Goal: Contribute content: Contribute content

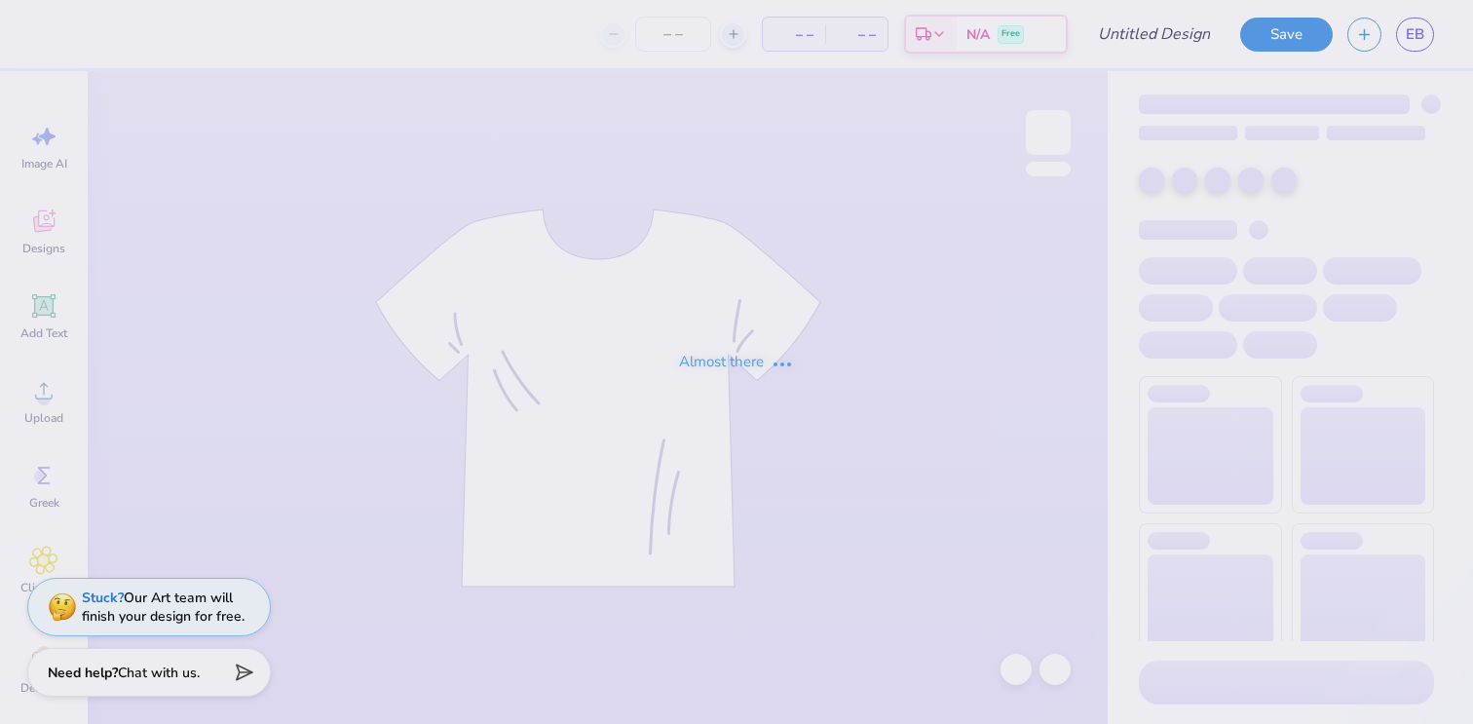
type input "Invite Merch"
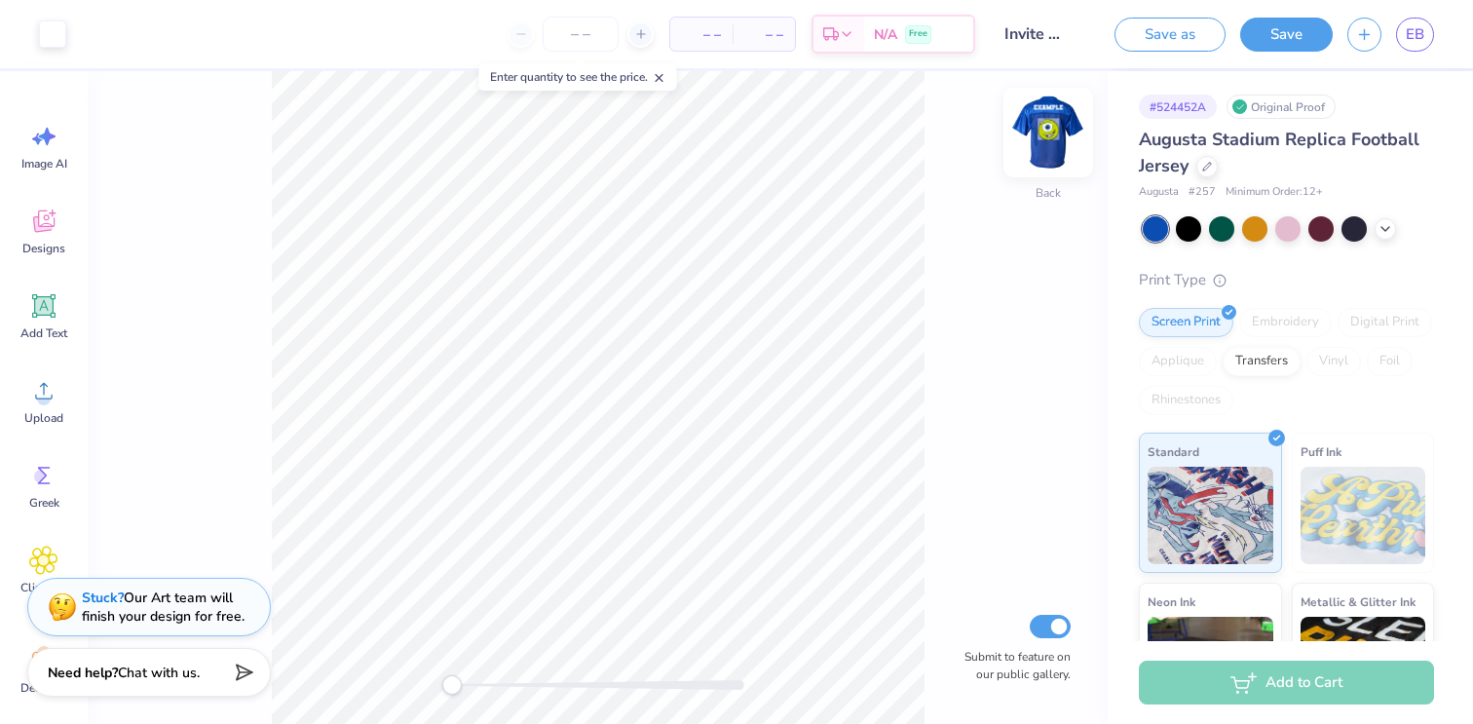
click at [1036, 144] on img at bounding box center [1048, 132] width 78 height 78
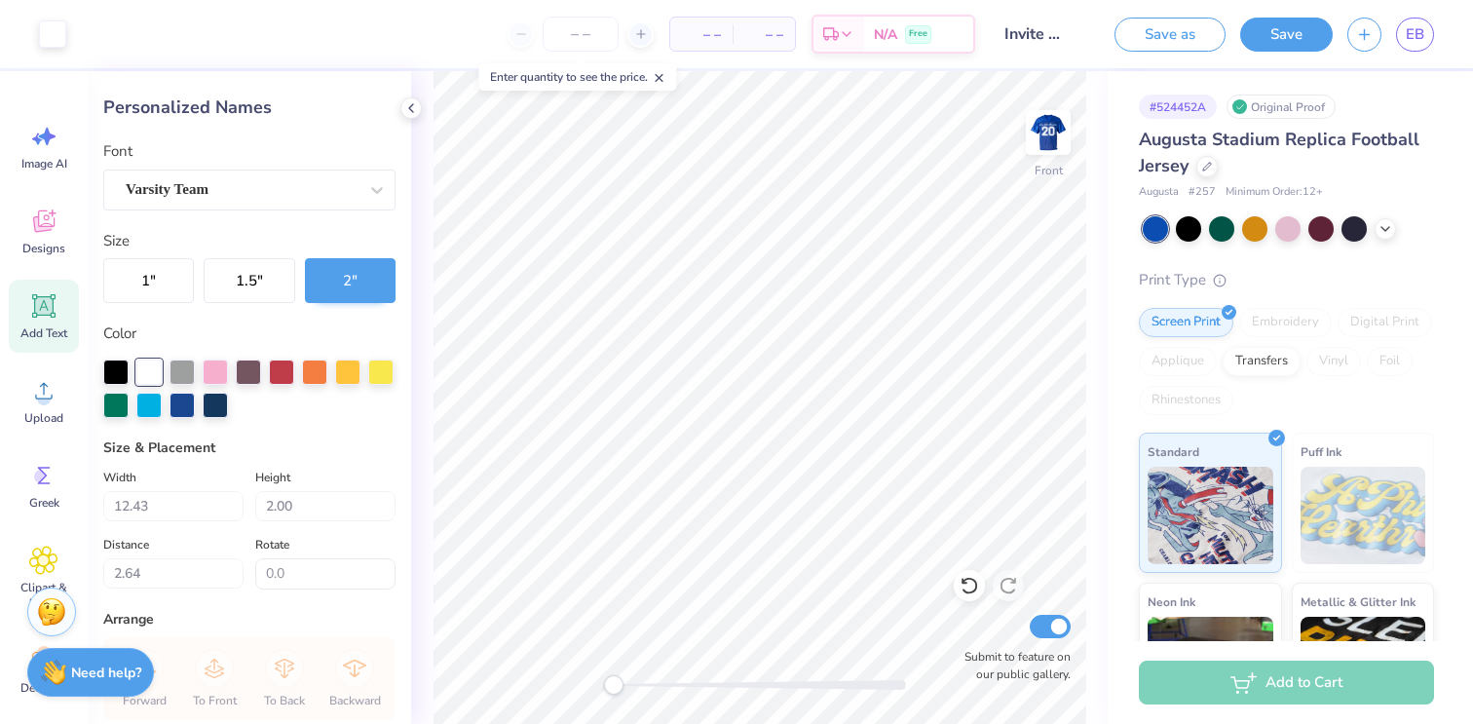
type input "2.55"
click at [45, 546] on icon at bounding box center [43, 559] width 27 height 27
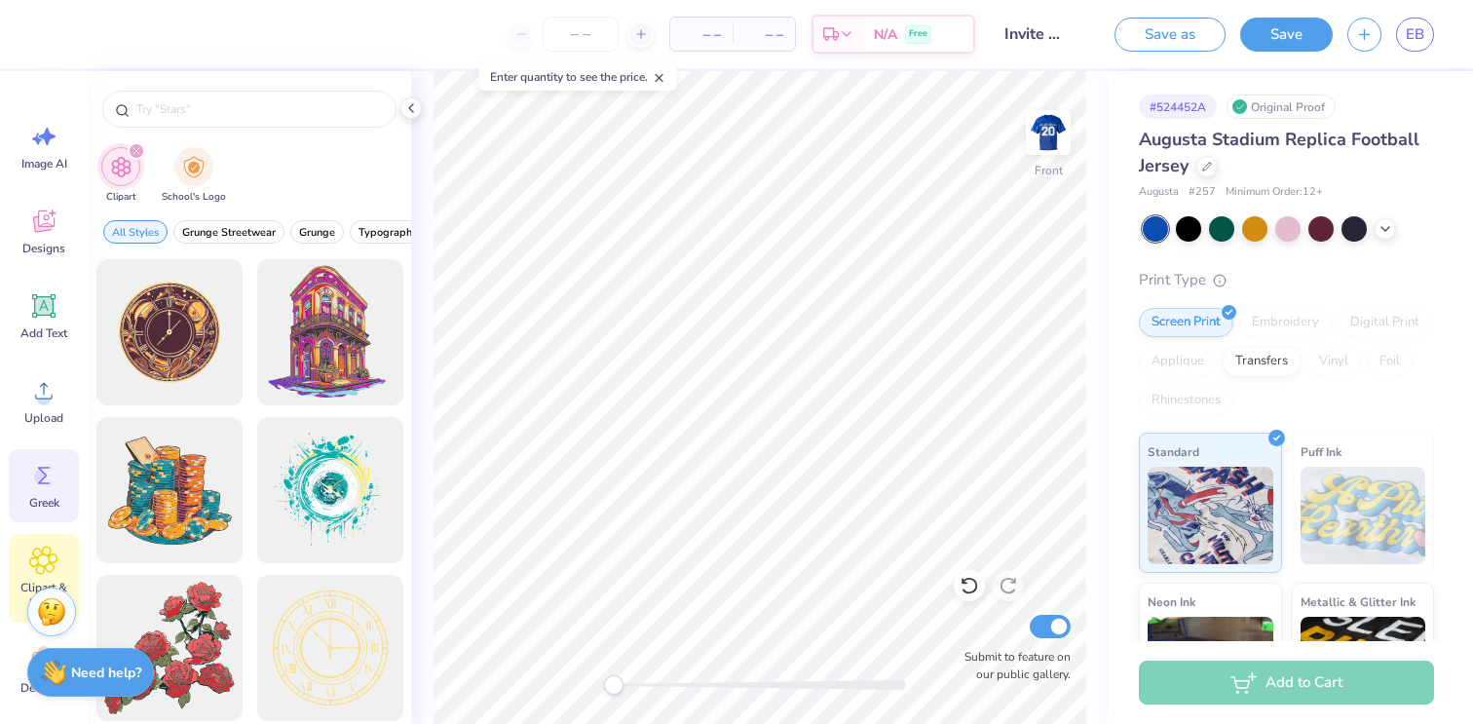
click at [28, 475] on div "Greek" at bounding box center [44, 485] width 70 height 73
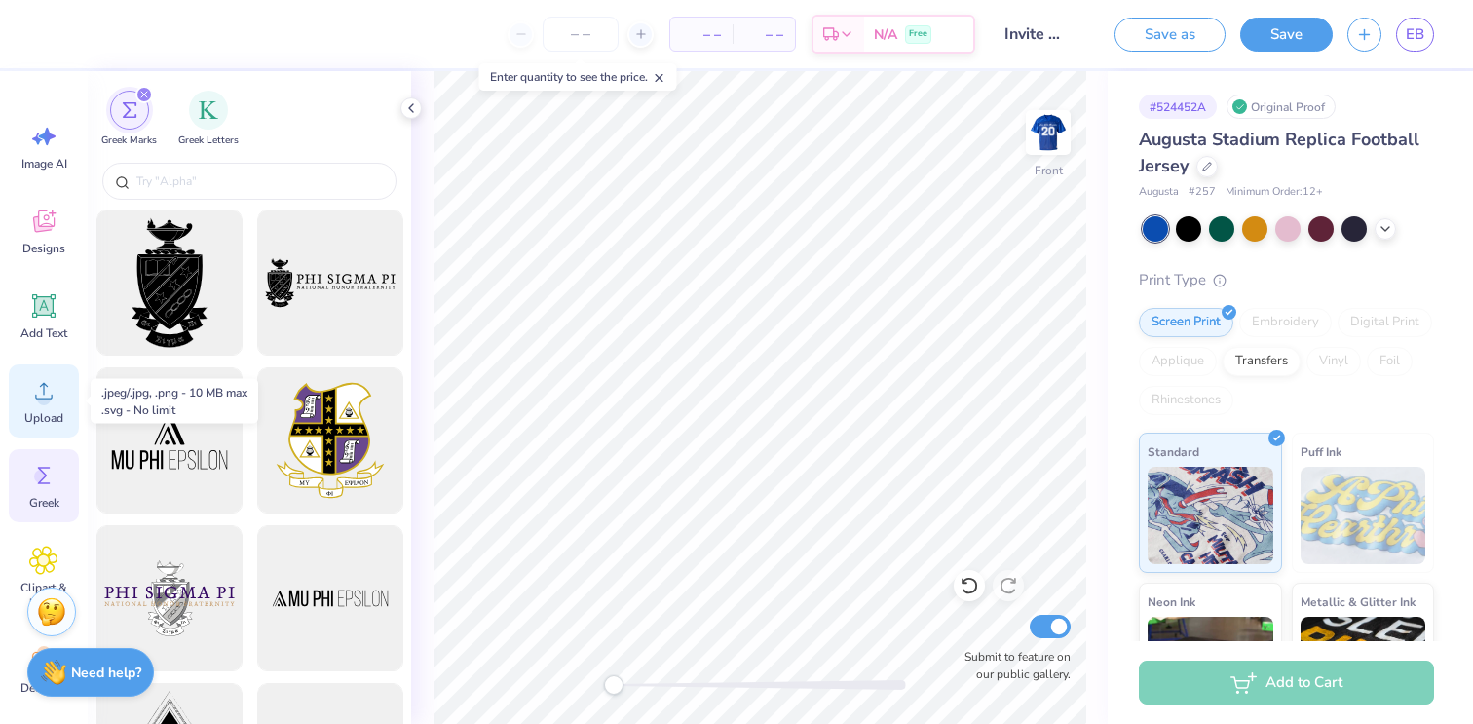
click at [37, 403] on icon at bounding box center [43, 390] width 29 height 29
click at [47, 223] on icon at bounding box center [43, 221] width 21 height 22
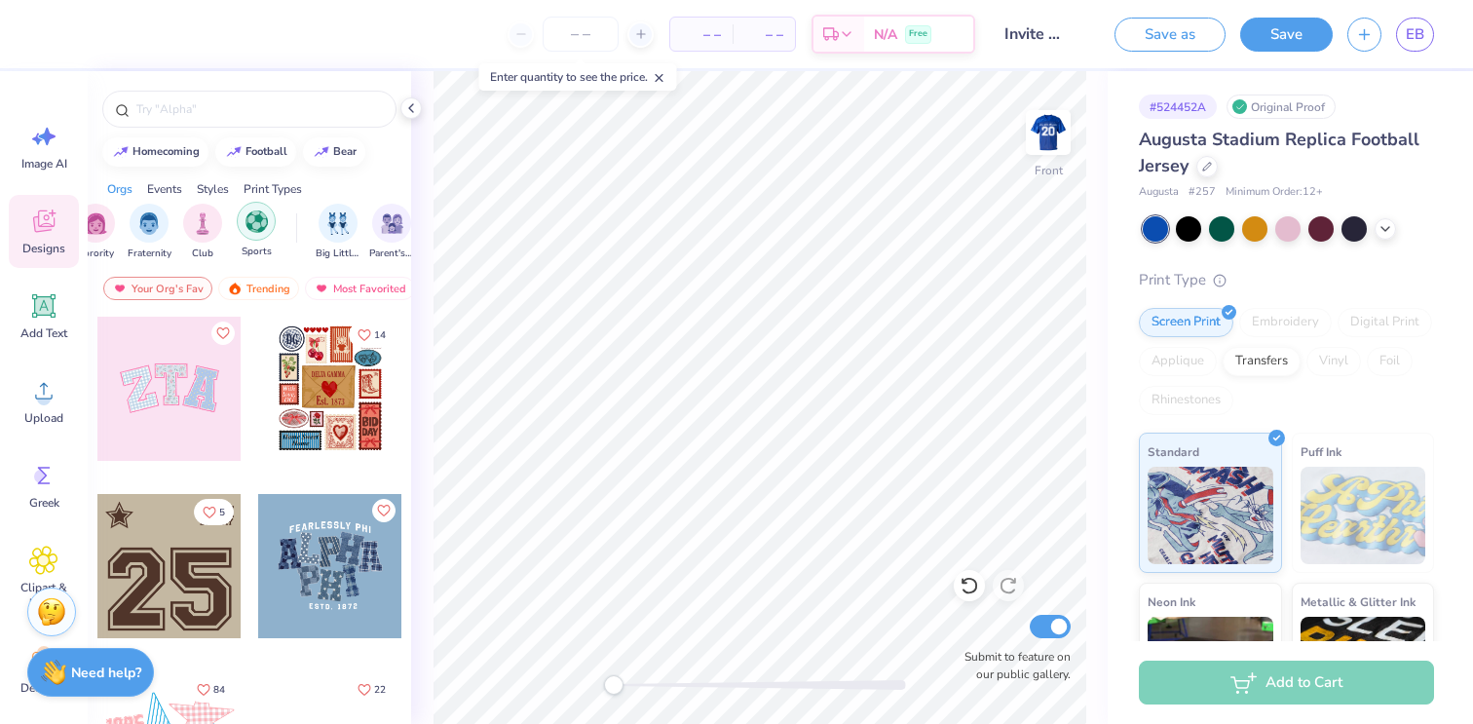
scroll to position [0, 29]
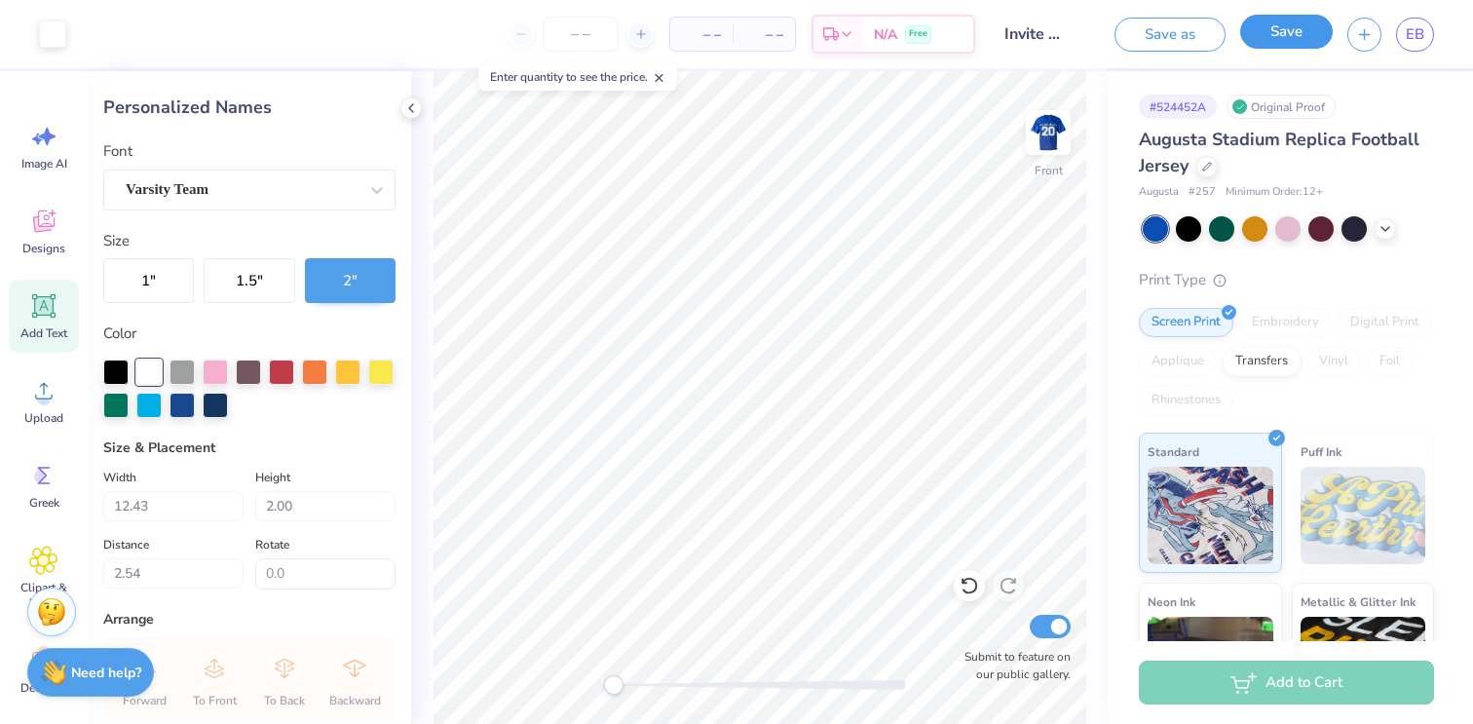
click at [1290, 43] on button "Save" at bounding box center [1286, 32] width 93 height 34
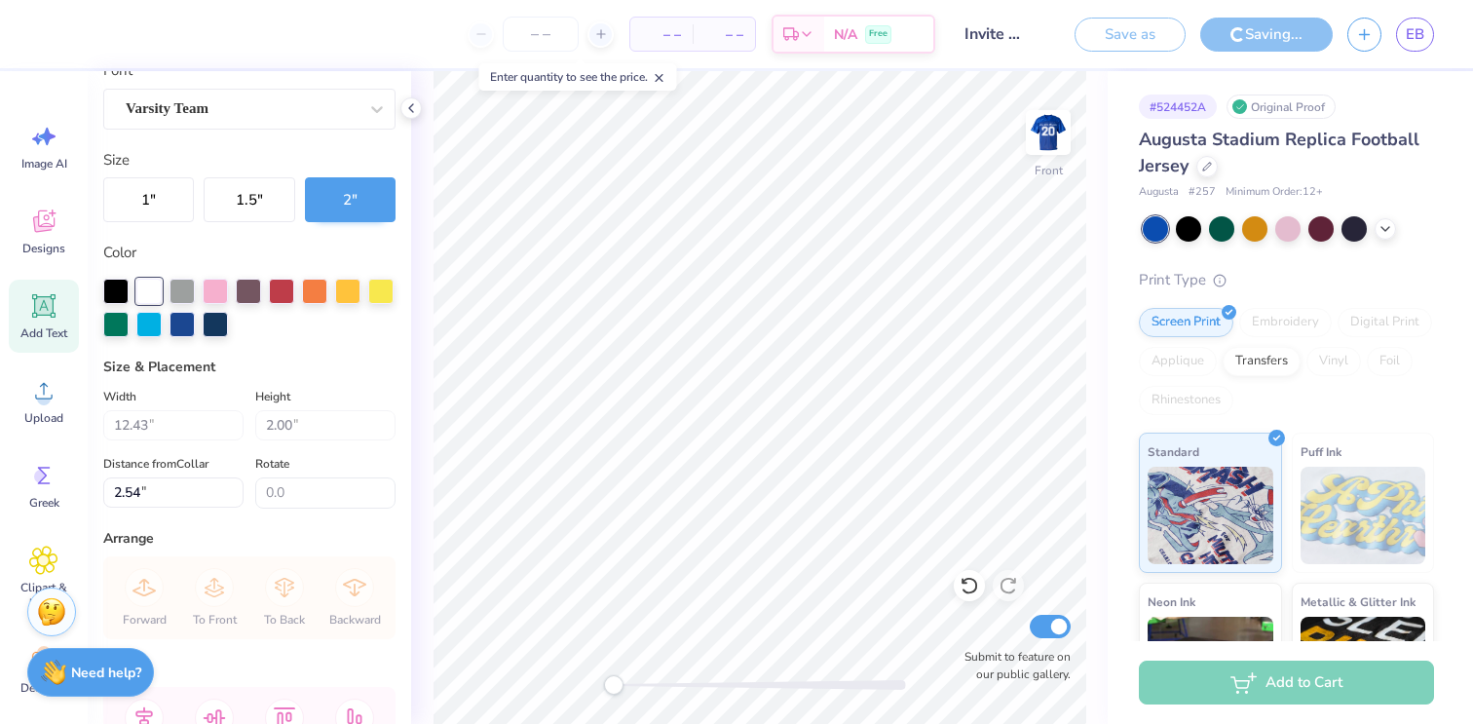
scroll to position [77, 0]
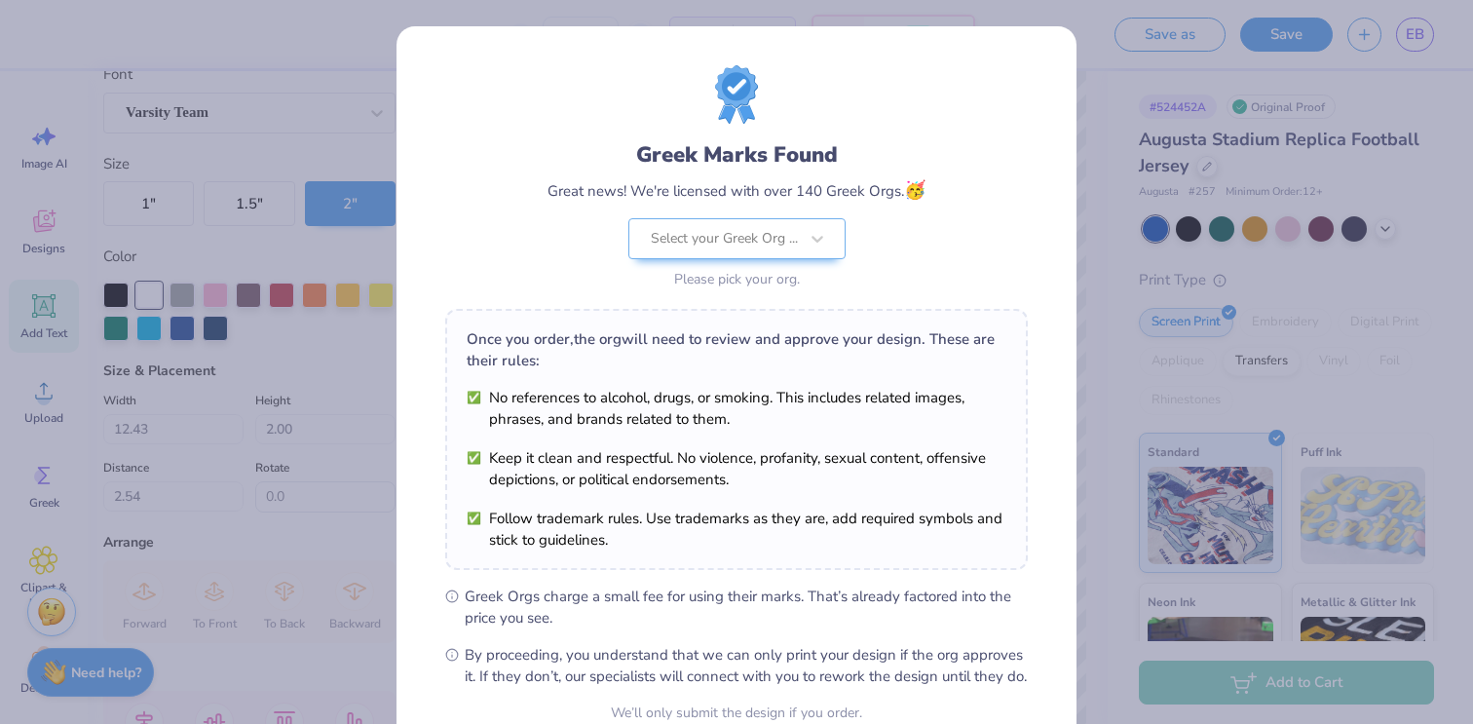
click at [295, 207] on div "Greek Marks Found Great news! We're licensed with over 140 Greek Orgs. 🥳 Select…" at bounding box center [736, 362] width 1473 height 724
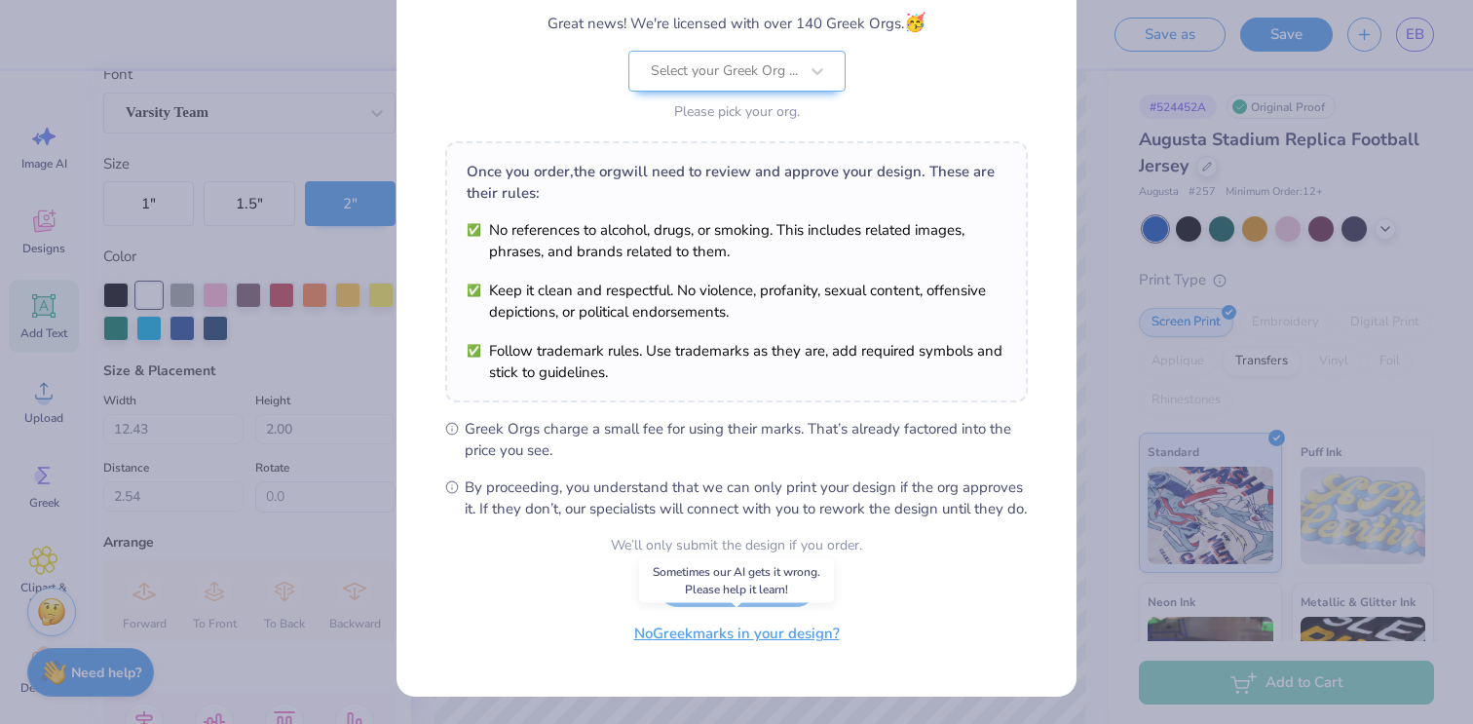
click at [678, 642] on button "No Greek marks in your design?" at bounding box center [736, 634] width 239 height 40
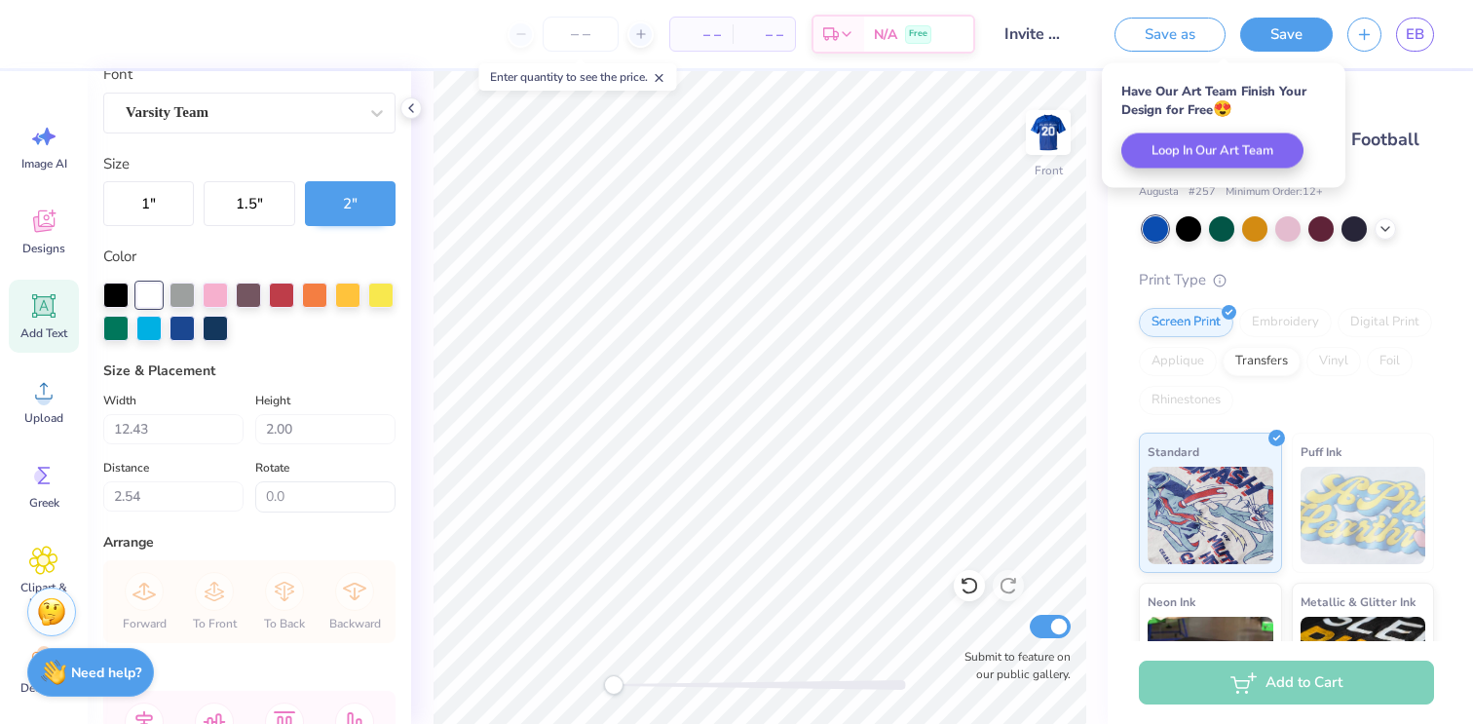
scroll to position [0, 0]
click at [46, 245] on span "Designs" at bounding box center [43, 249] width 43 height 16
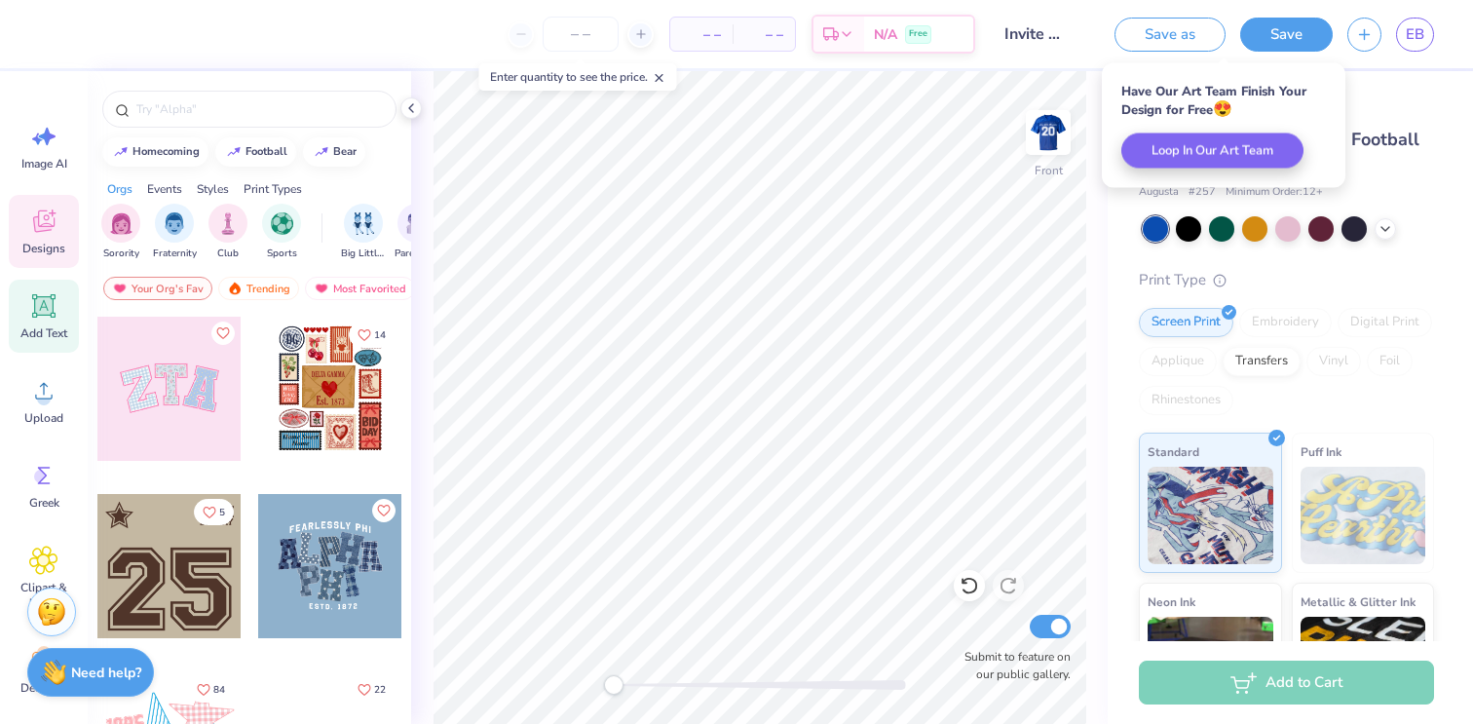
click at [59, 342] on div "Add Text" at bounding box center [44, 316] width 70 height 73
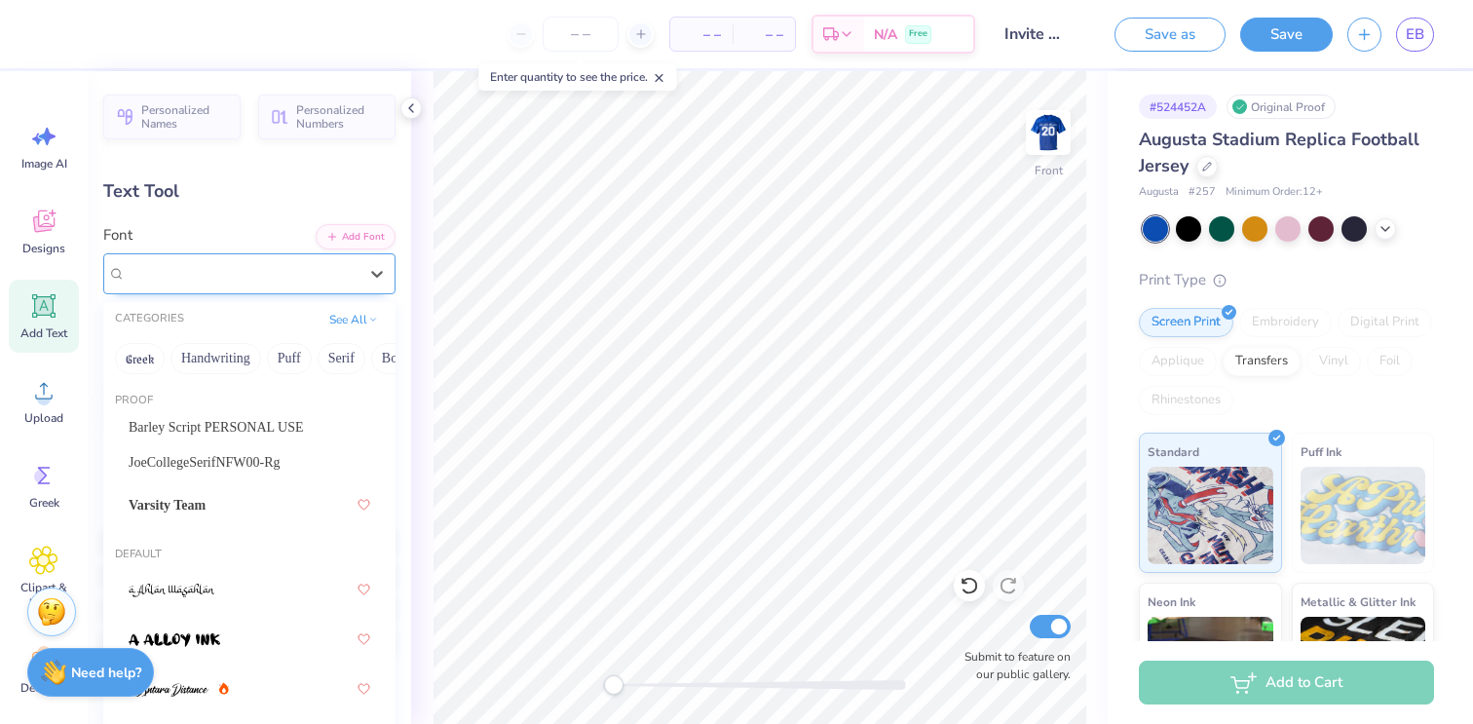
click at [264, 276] on div "Super Dream" at bounding box center [242, 273] width 236 height 30
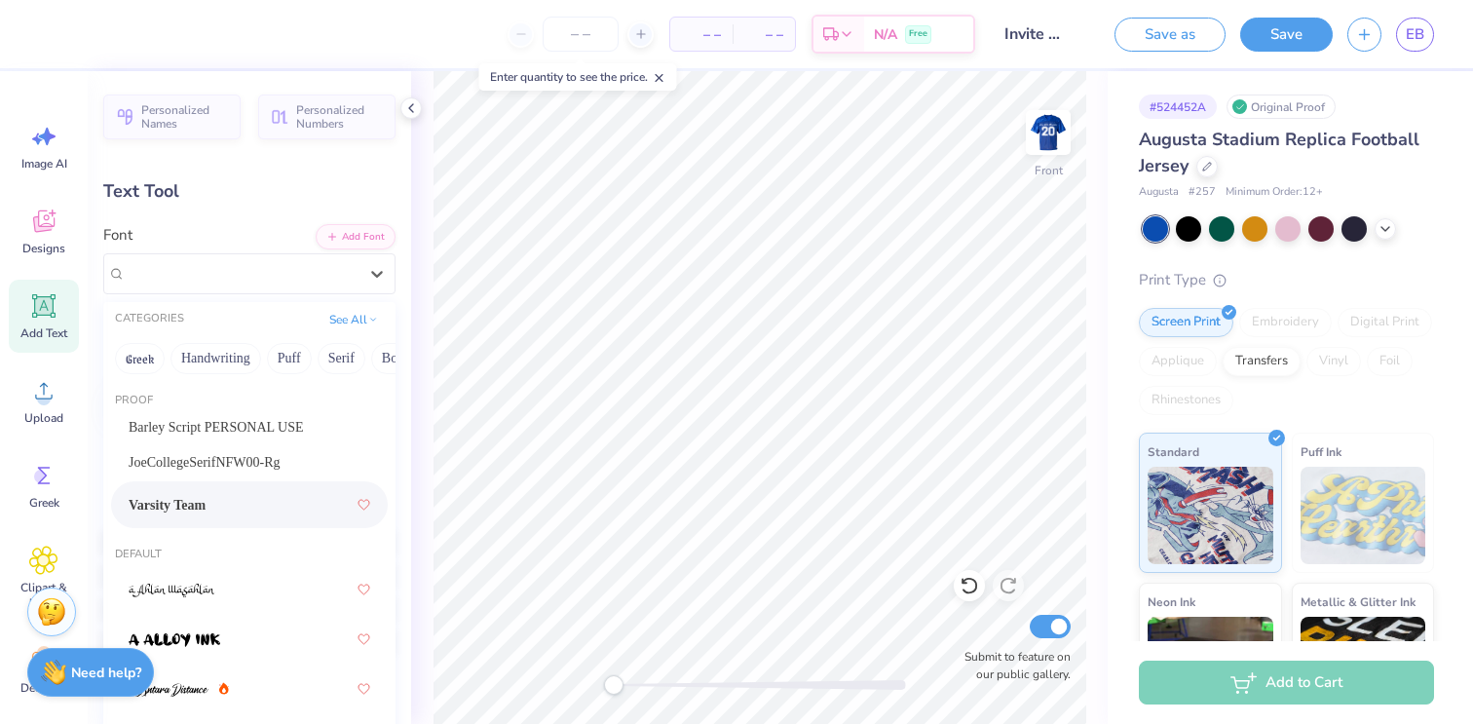
click at [287, 493] on div "Varsity Team" at bounding box center [250, 504] width 242 height 35
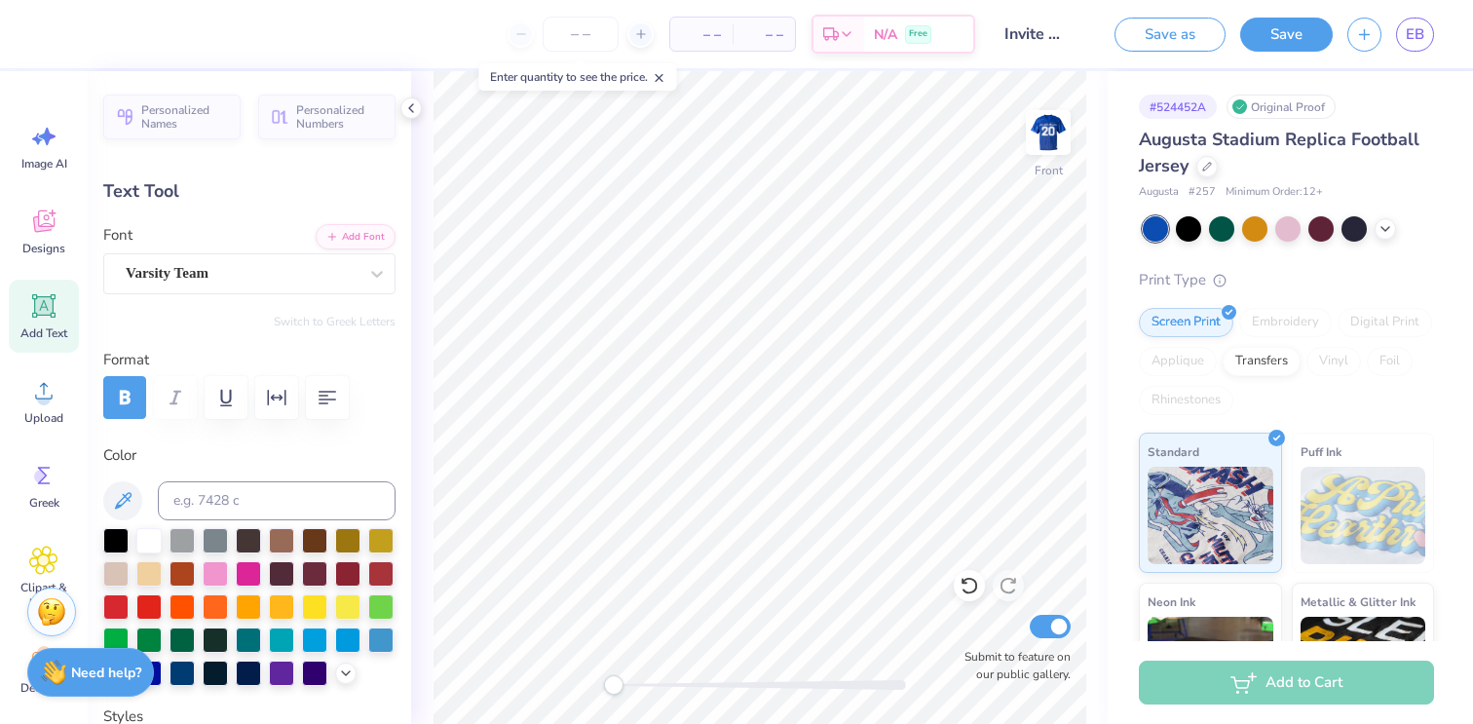
type textarea "Position"
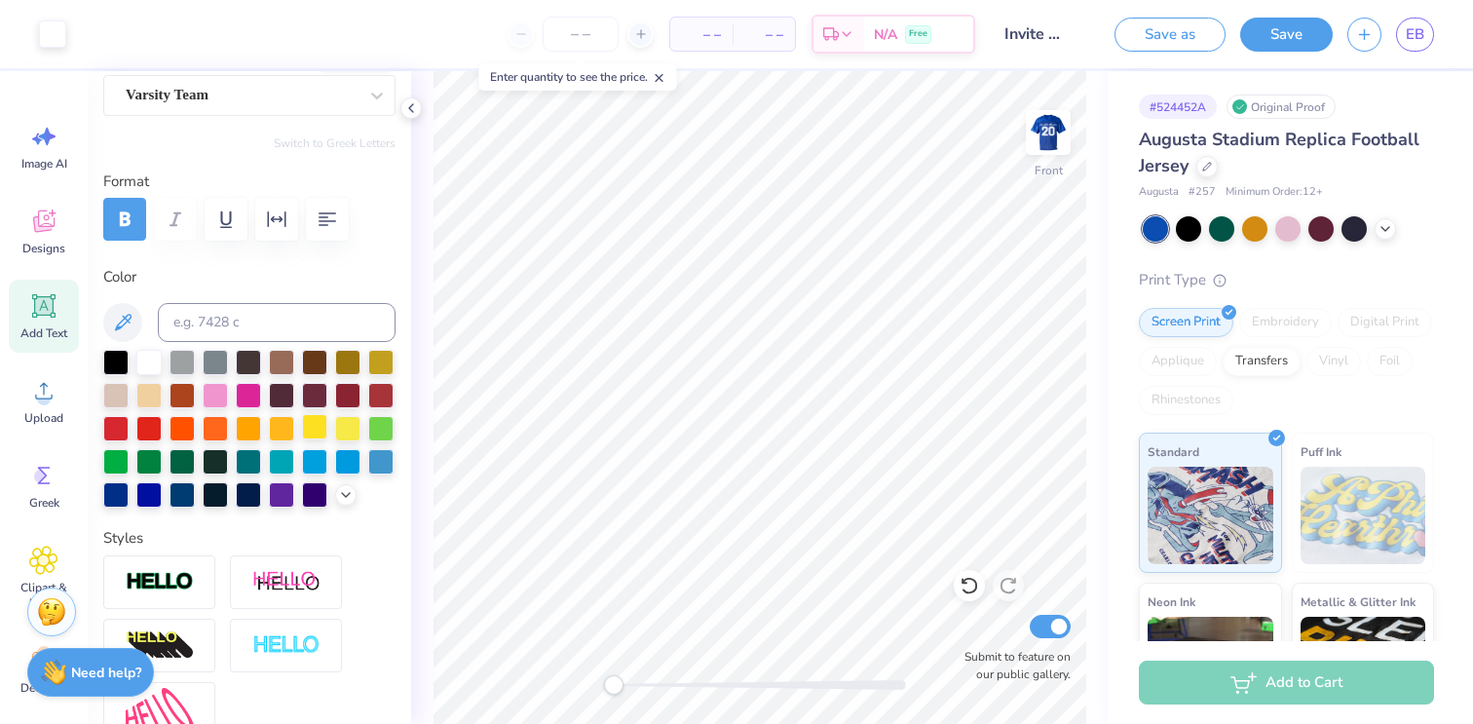
scroll to position [203, 0]
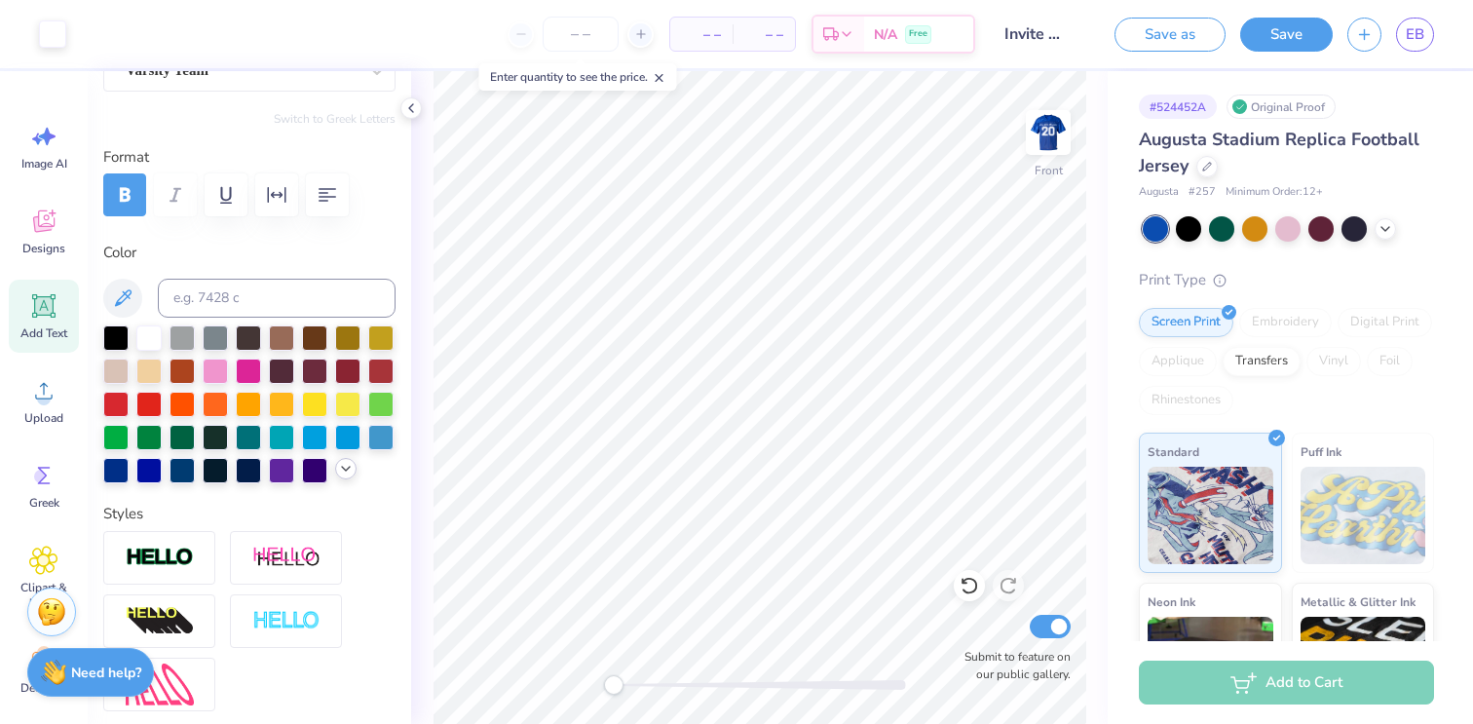
click at [348, 472] on icon at bounding box center [346, 469] width 16 height 16
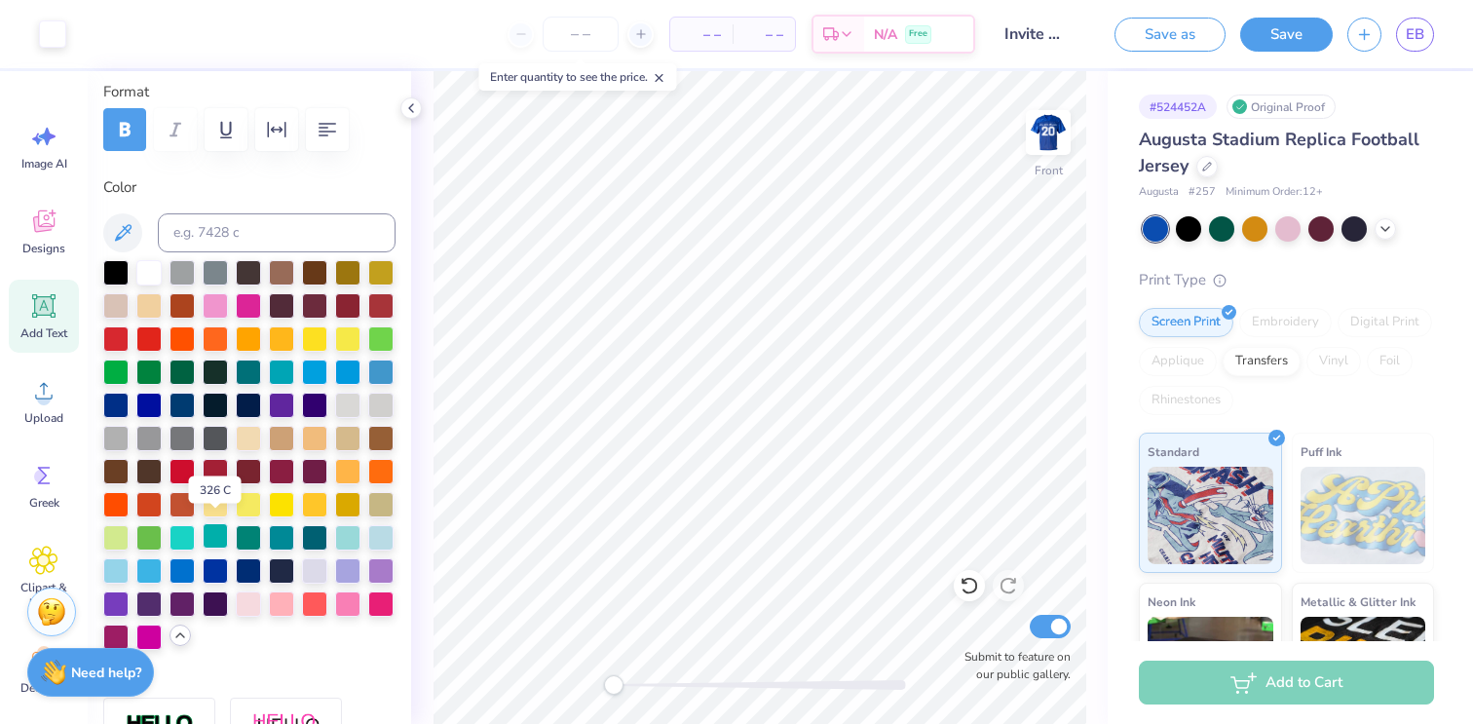
scroll to position [276, 0]
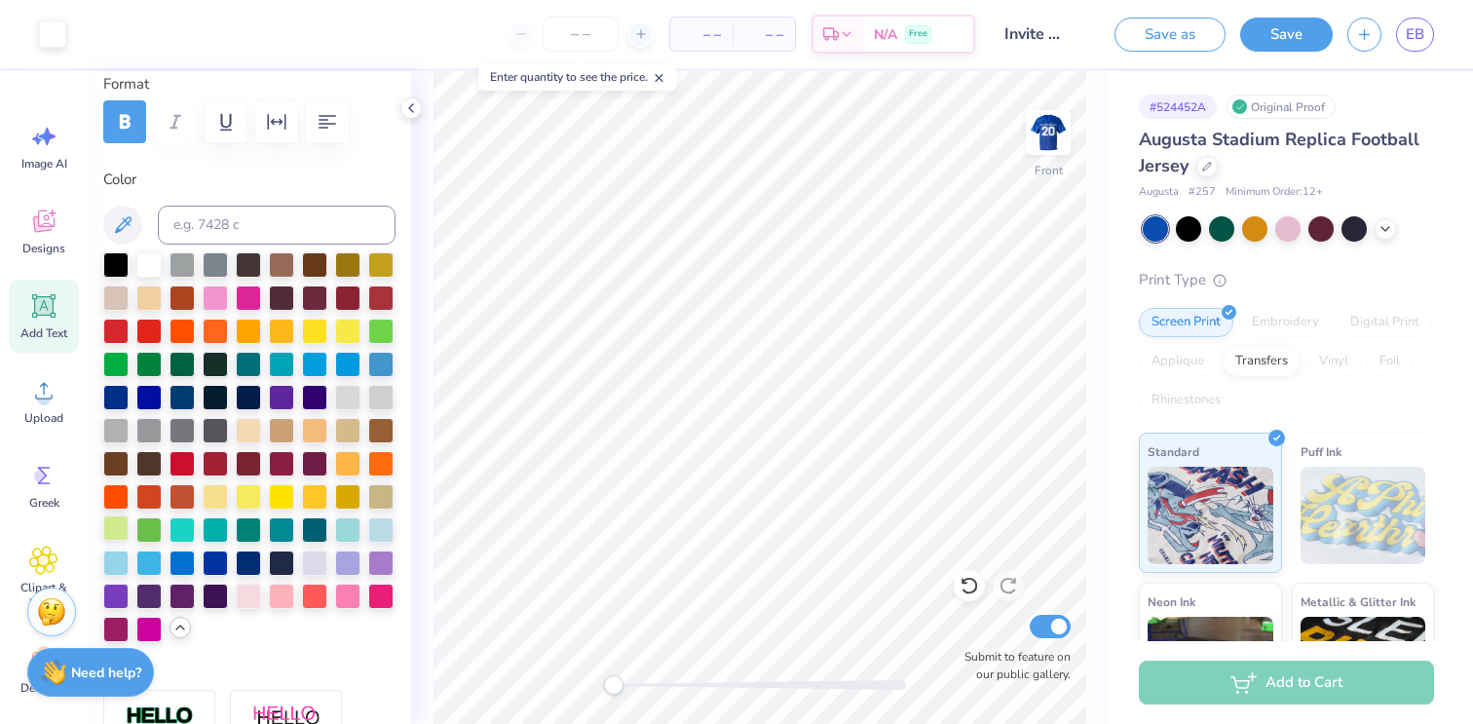
click at [112, 530] on div at bounding box center [115, 527] width 25 height 25
click at [115, 232] on icon at bounding box center [123, 224] width 17 height 17
click at [120, 220] on icon at bounding box center [122, 224] width 23 height 23
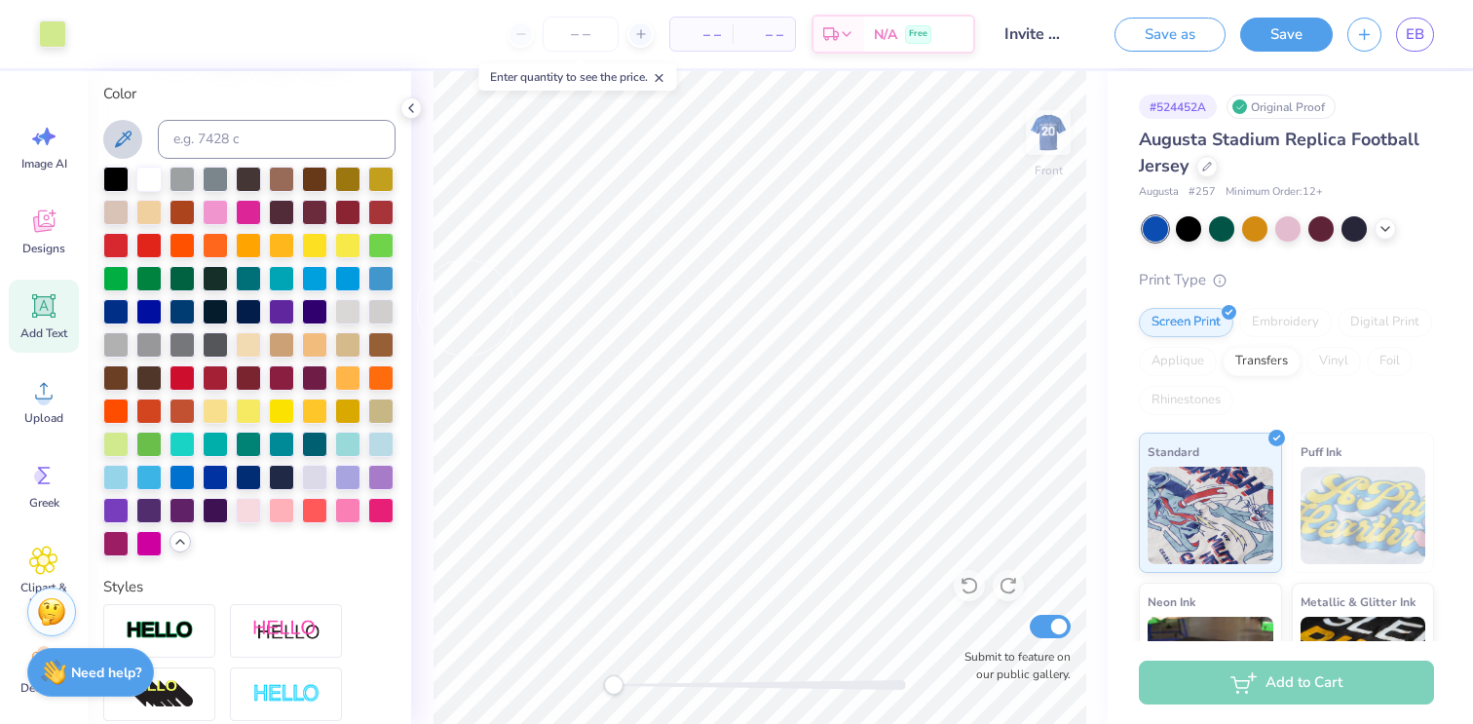
scroll to position [351, 0]
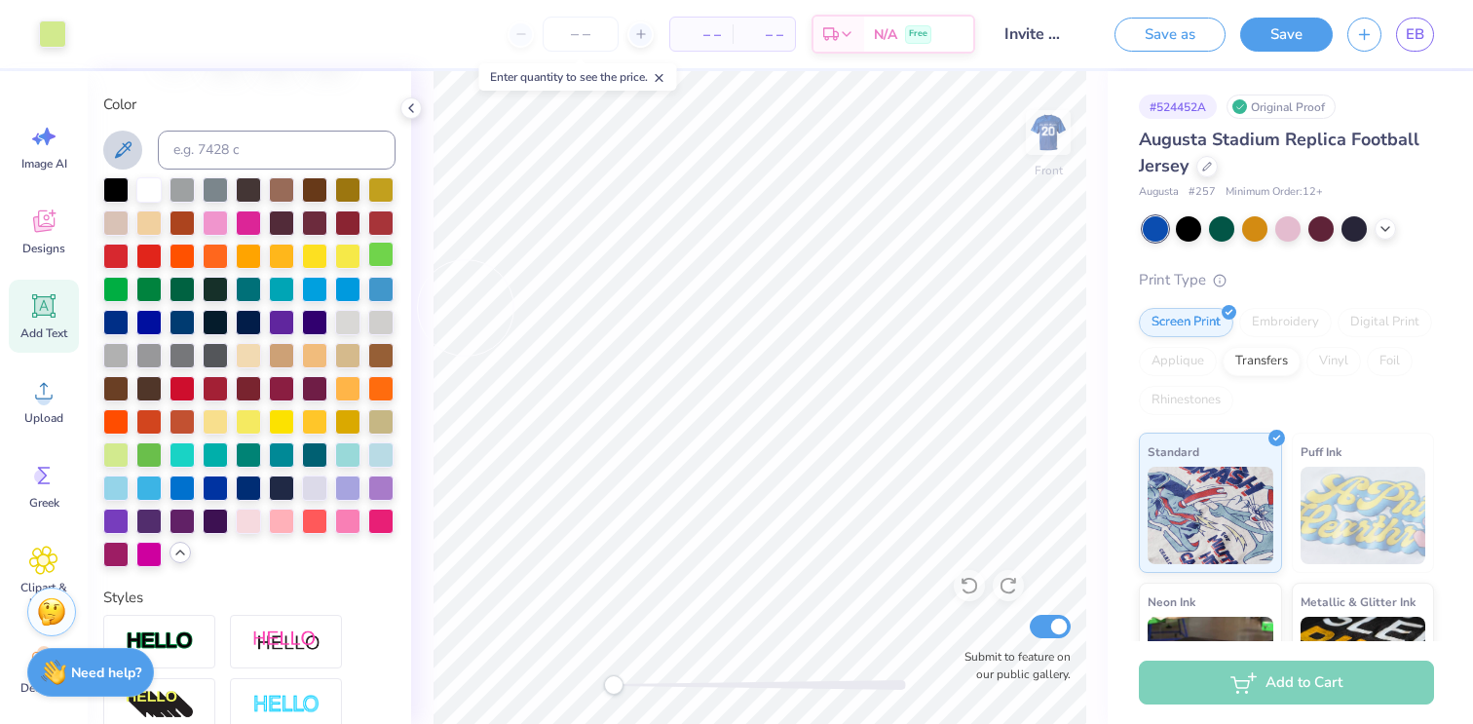
click at [380, 262] on div at bounding box center [380, 254] width 25 height 25
click at [138, 150] on button at bounding box center [122, 150] width 39 height 39
type input "10.09"
type input "1.77"
type input "11.94"
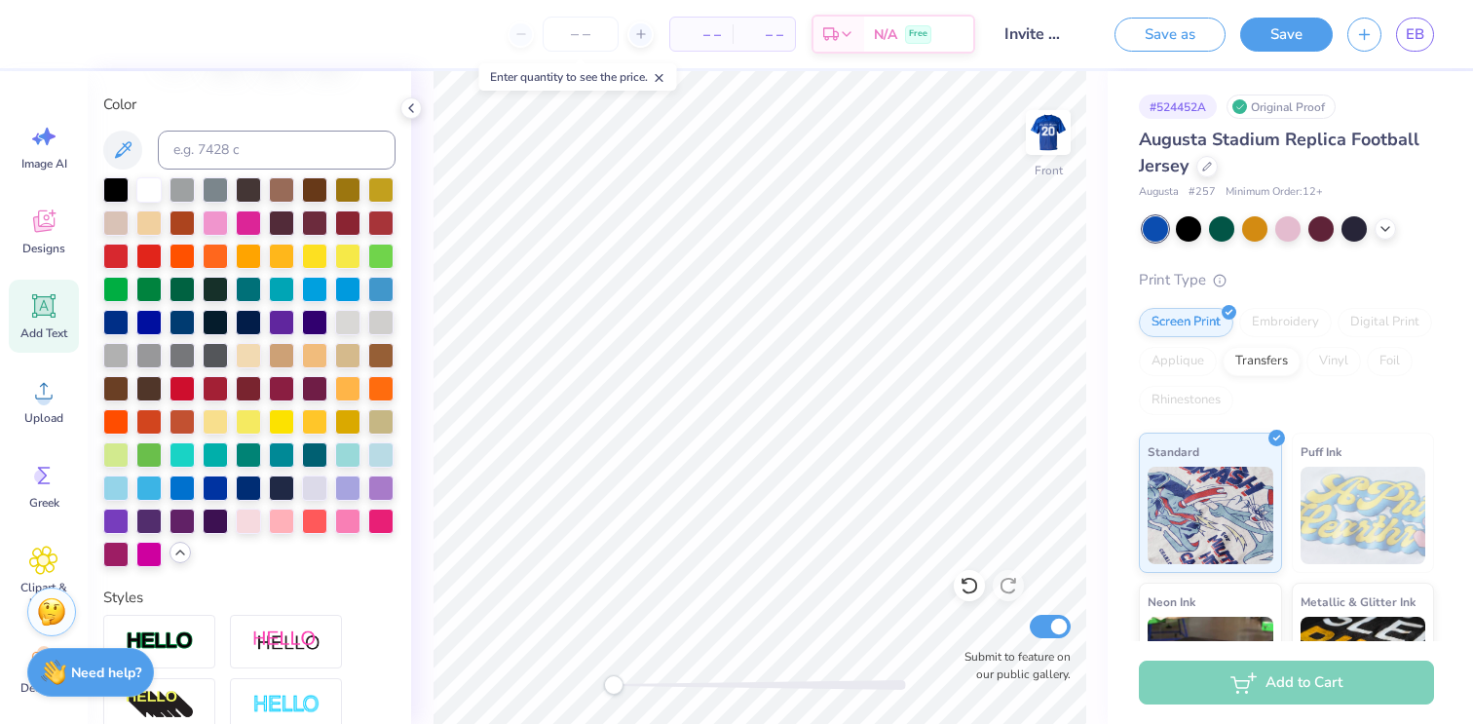
type input "2.10"
type input "2.04"
click at [1075, 143] on img at bounding box center [1048, 132] width 78 height 78
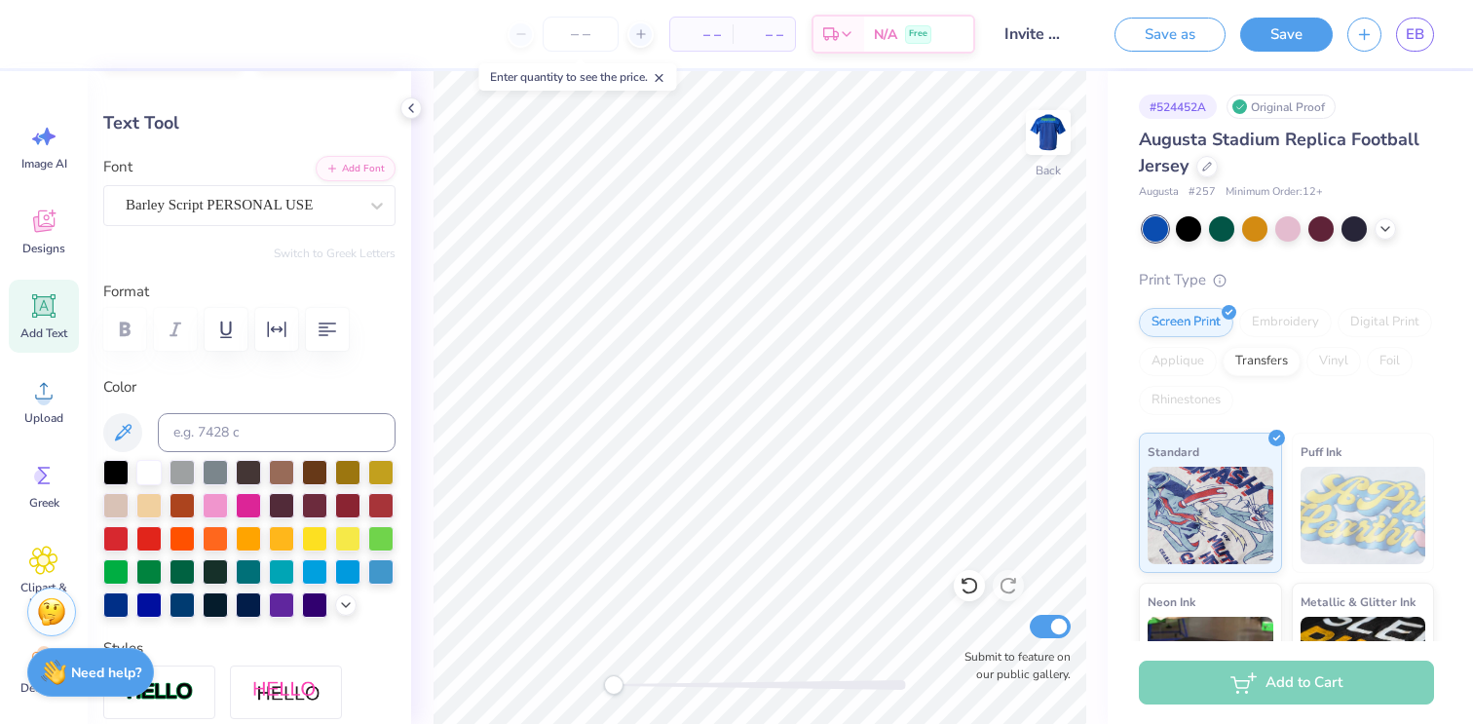
scroll to position [106, 0]
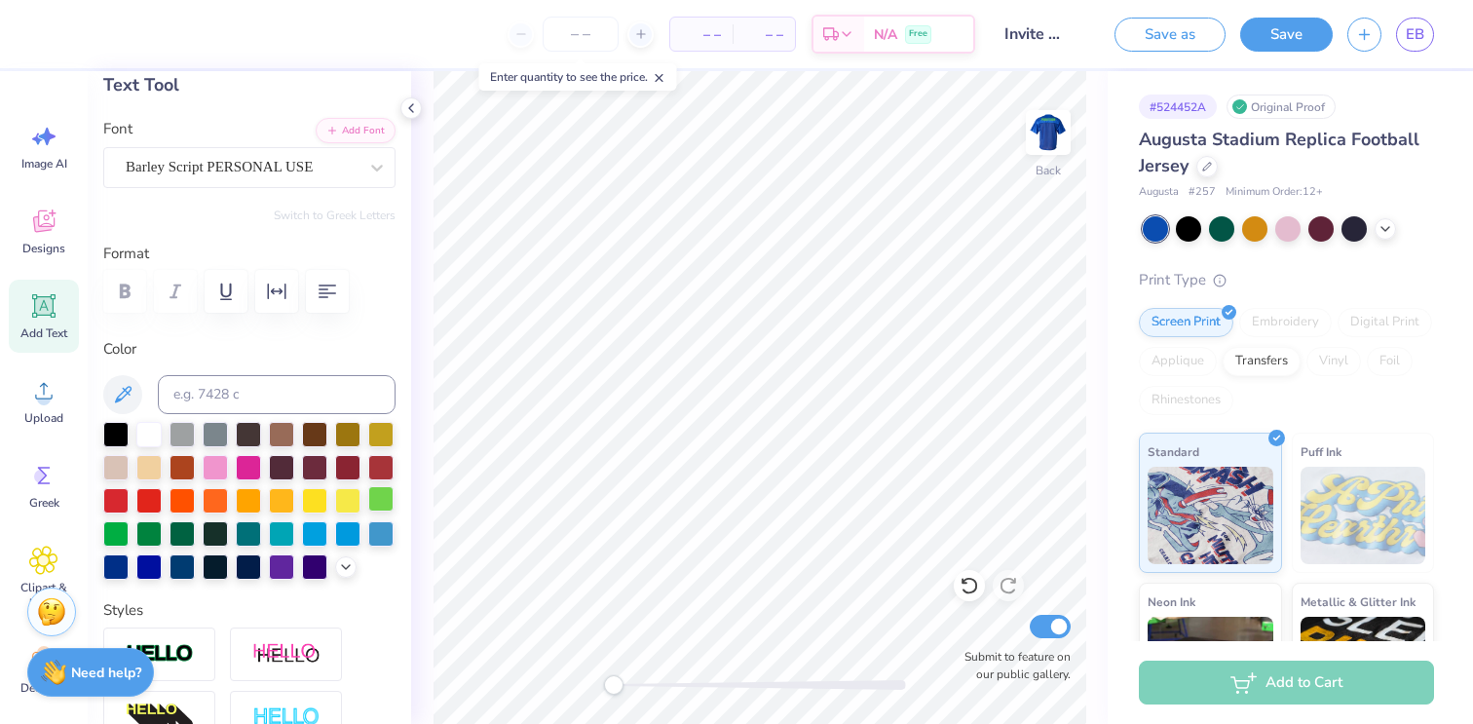
click at [372, 495] on div at bounding box center [380, 498] width 25 height 25
type input "10.55"
type input "7.59"
type input "4.41"
click at [380, 500] on div at bounding box center [380, 498] width 25 height 25
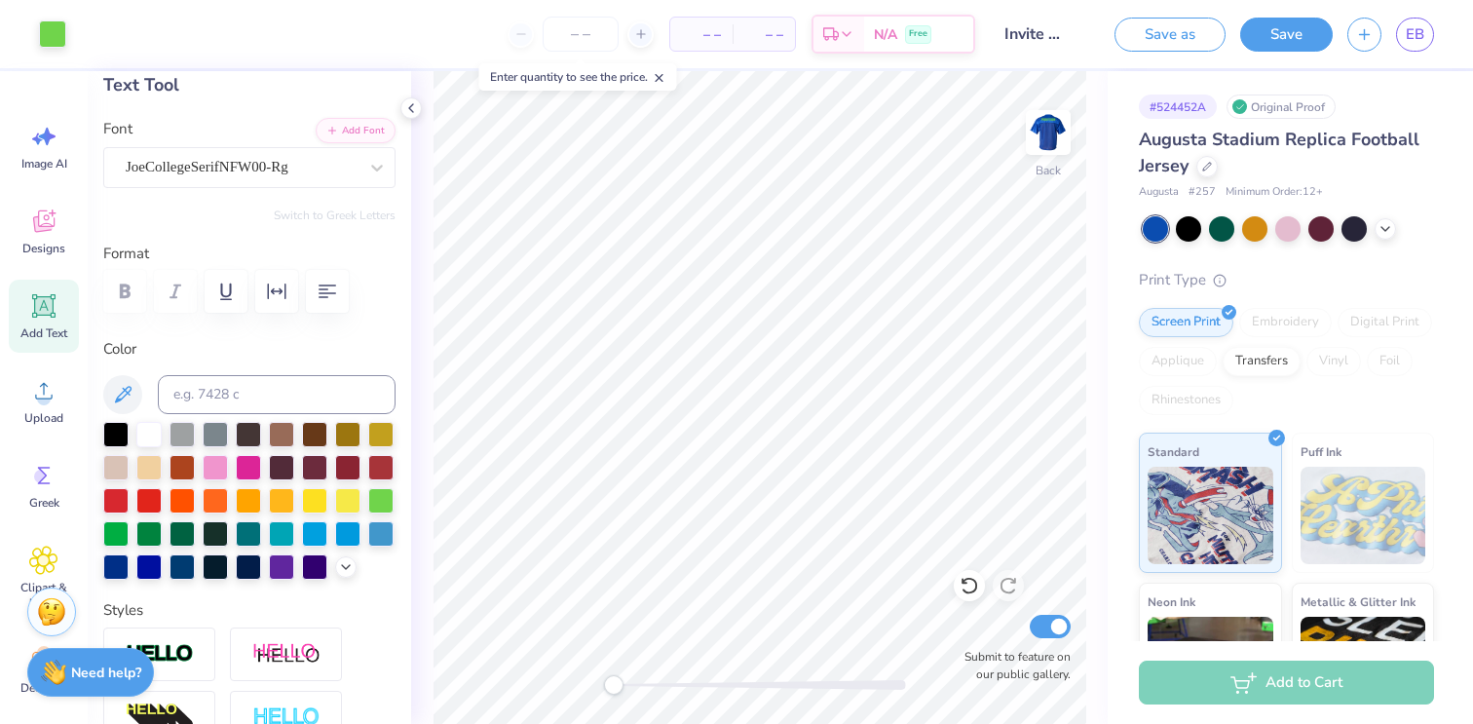
type input "14.17"
type input "1.50"
type input "1.34"
type input "10.55"
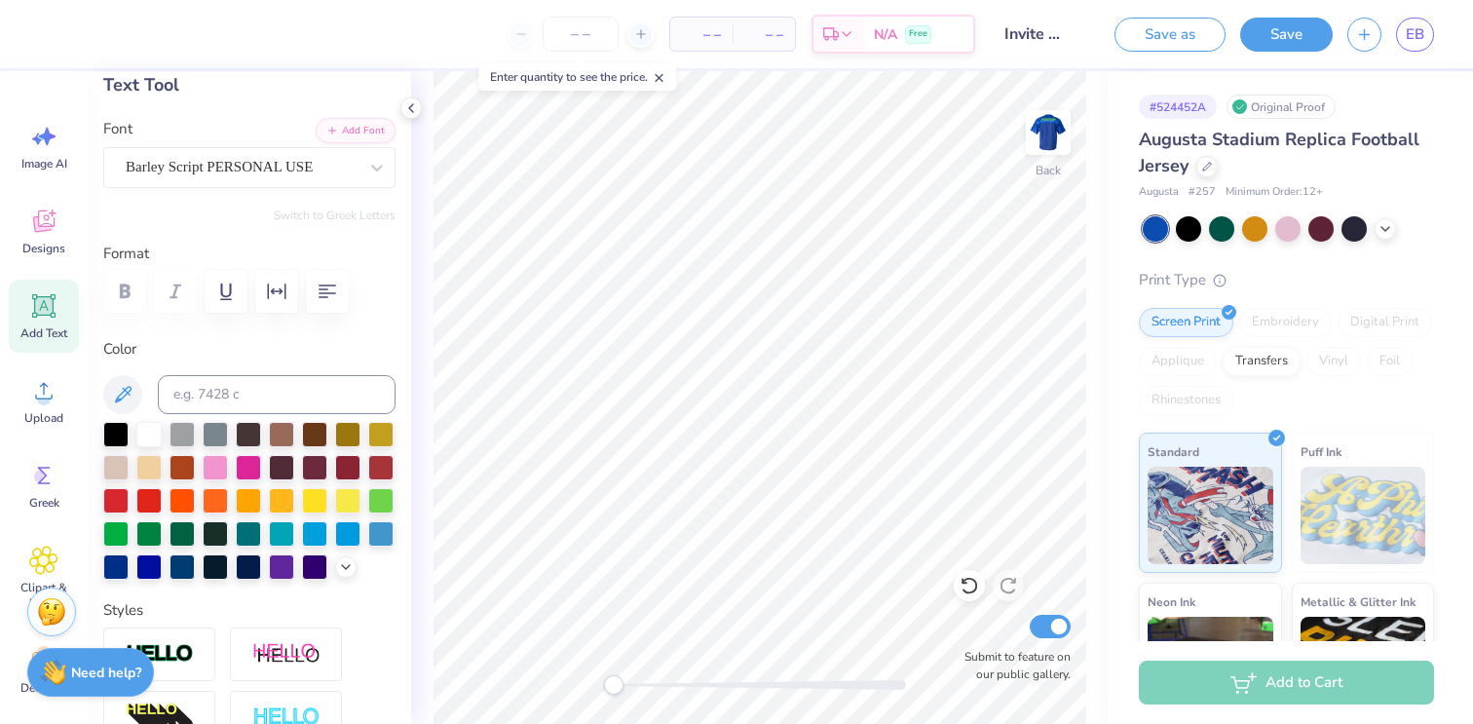
type input "7.59"
type input "4.41"
click at [1052, 142] on img at bounding box center [1048, 132] width 78 height 78
type input "10.83"
type input "7.79"
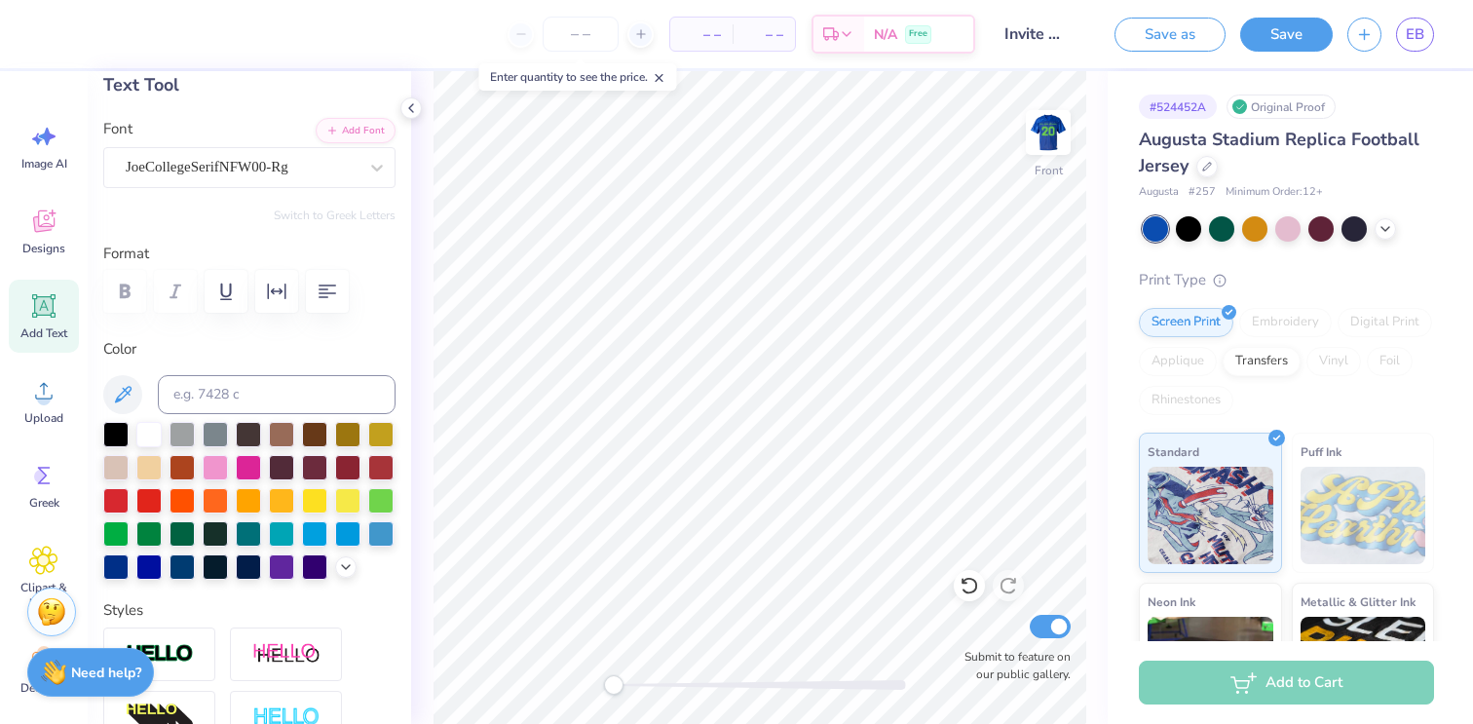
type input "3.18"
click at [1045, 184] on div "Front" at bounding box center [1048, 193] width 28 height 18
type input "10.55"
type input "7.59"
type input "4.41"
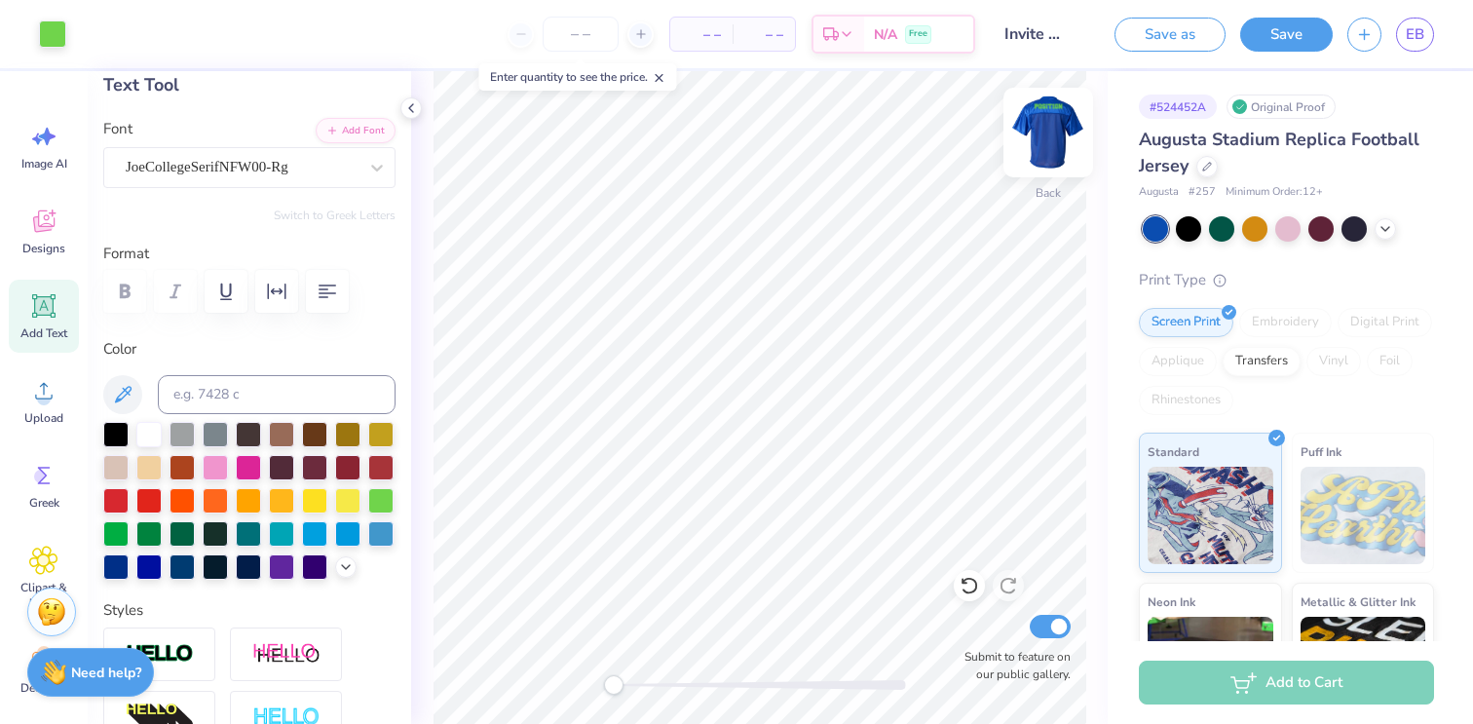
click at [1047, 147] on img at bounding box center [1048, 132] width 78 height 78
type input "11.94"
type input "2.10"
type input "2.20"
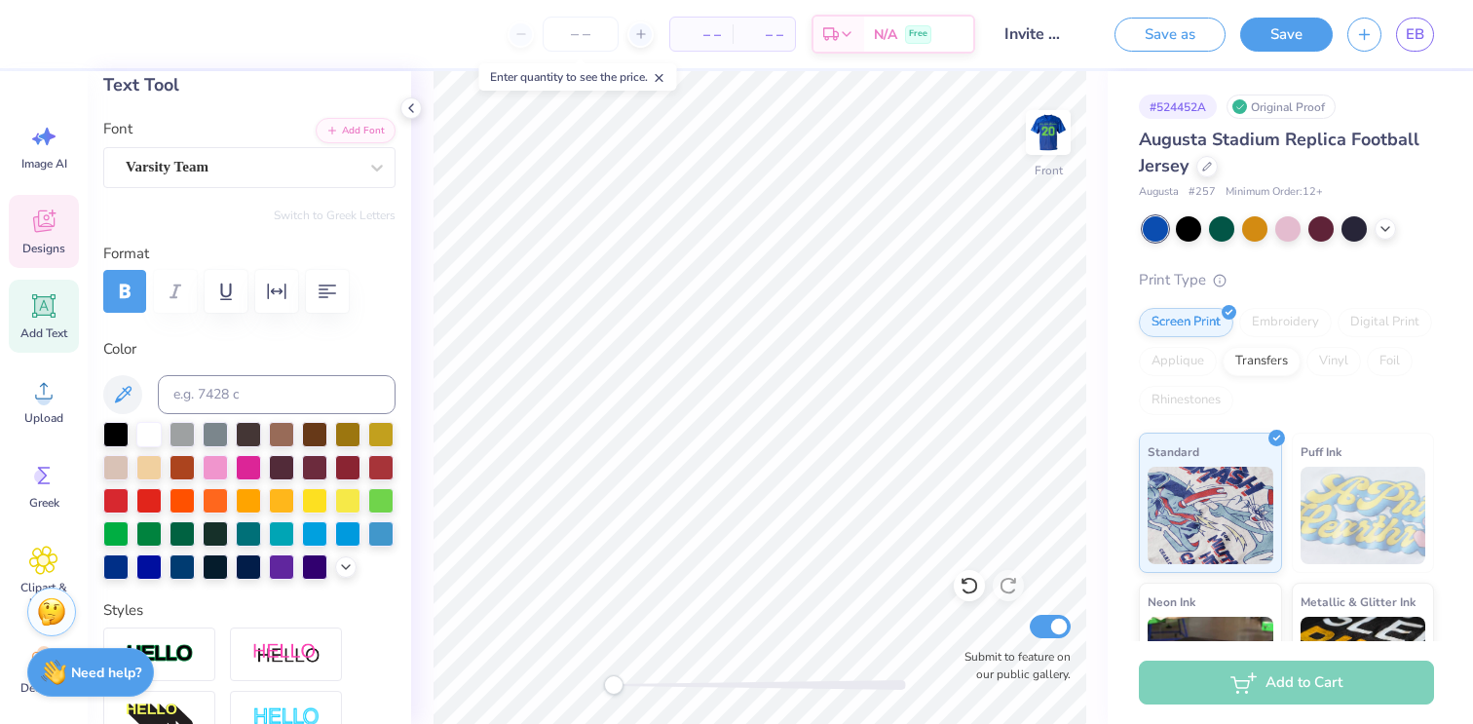
click at [59, 220] on div "Designs" at bounding box center [44, 231] width 70 height 73
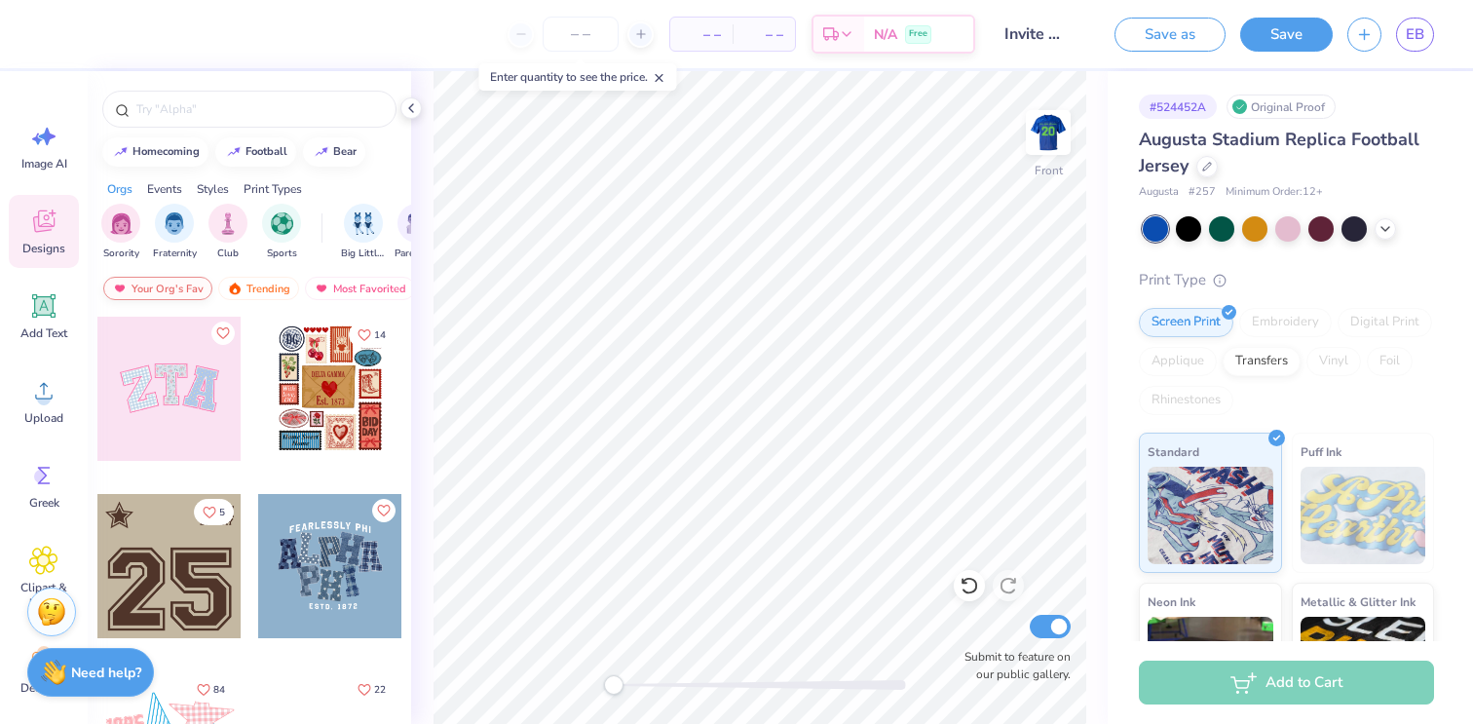
click at [179, 284] on div "Your Org's Fav" at bounding box center [157, 288] width 109 height 23
click at [267, 288] on div "Trending" at bounding box center [258, 288] width 81 height 23
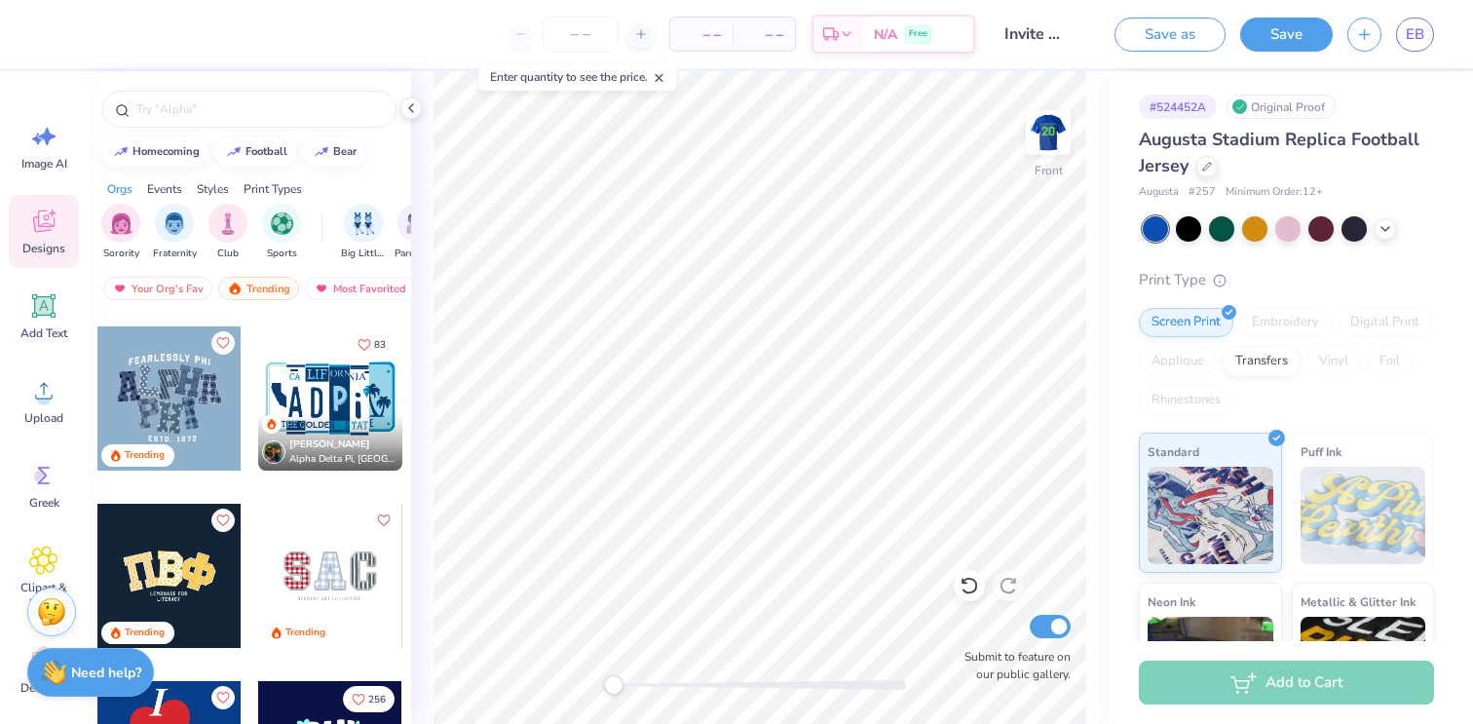
scroll to position [3188, 0]
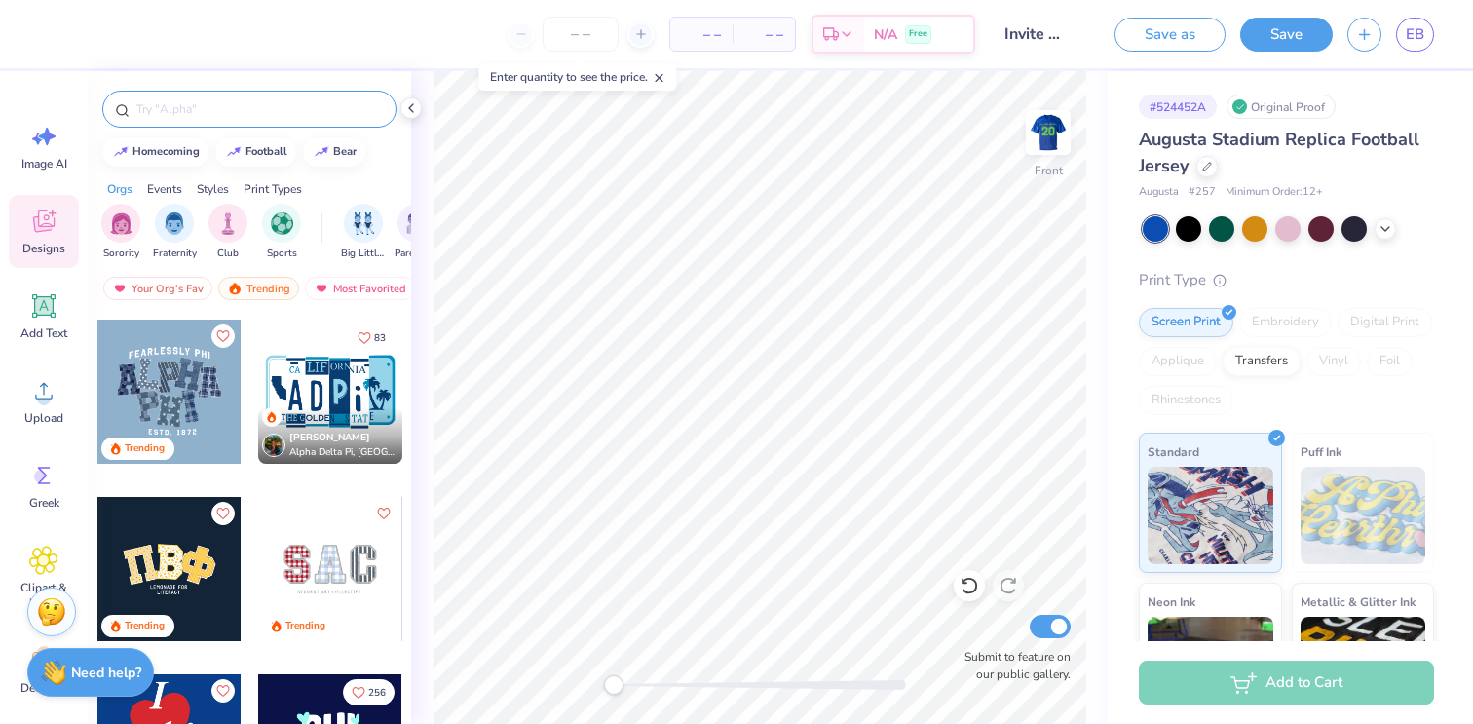
click at [192, 117] on input "text" at bounding box center [258, 108] width 249 height 19
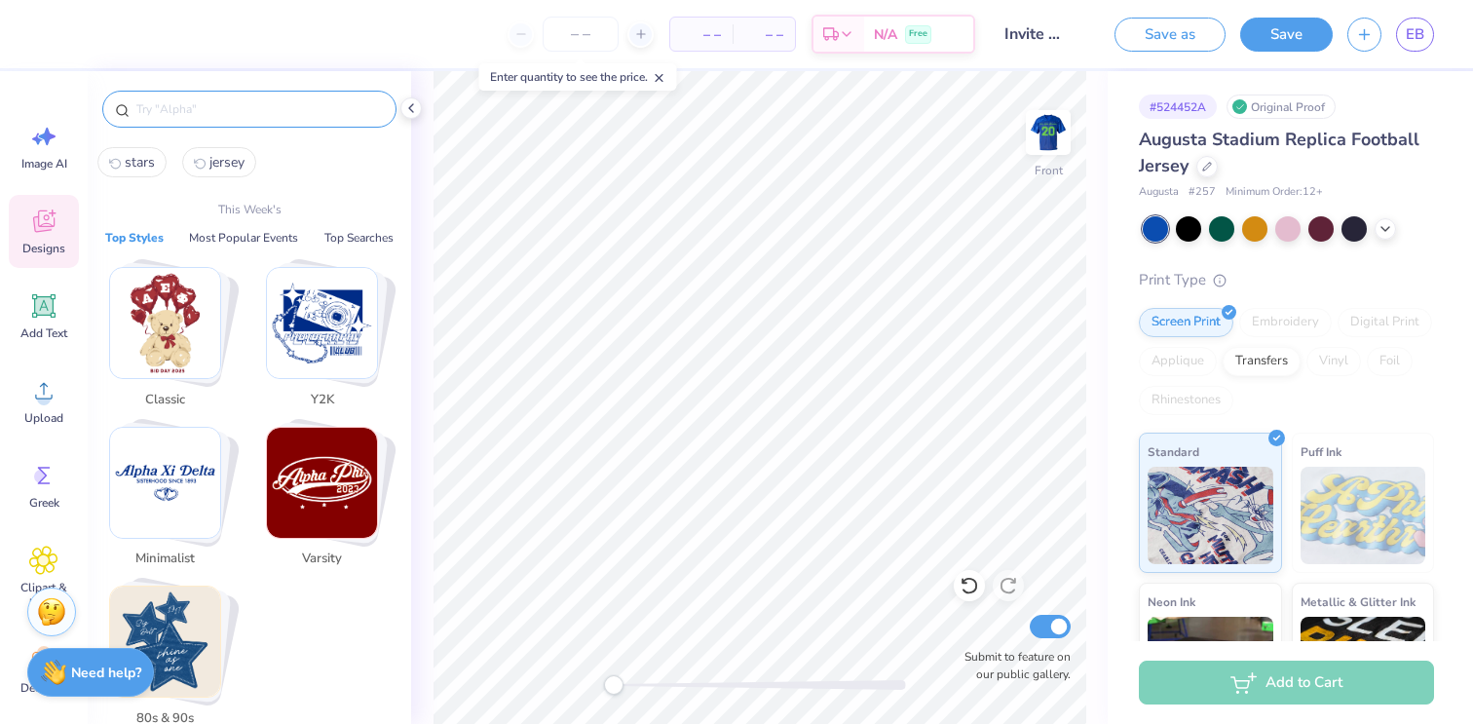
click at [192, 117] on input "text" at bounding box center [258, 108] width 249 height 19
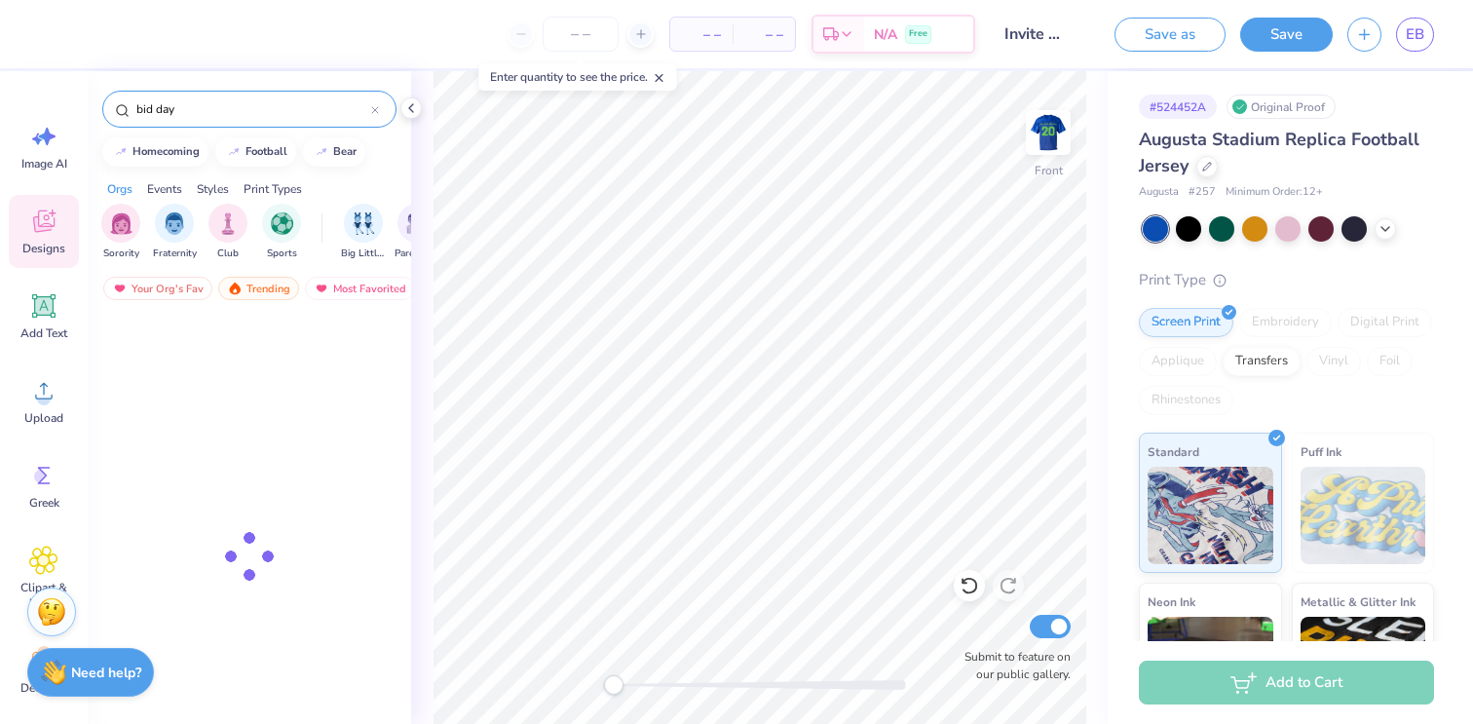
type input "bid day"
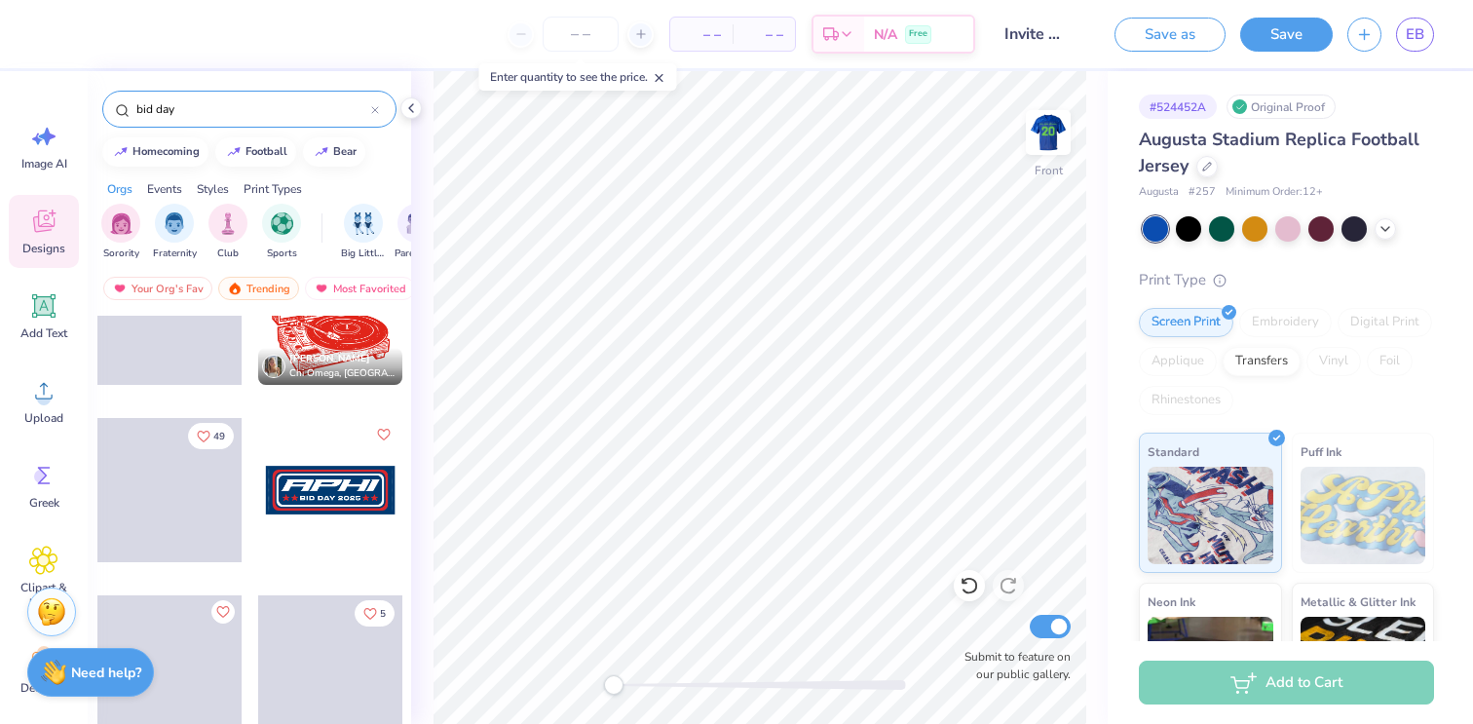
scroll to position [1666, 0]
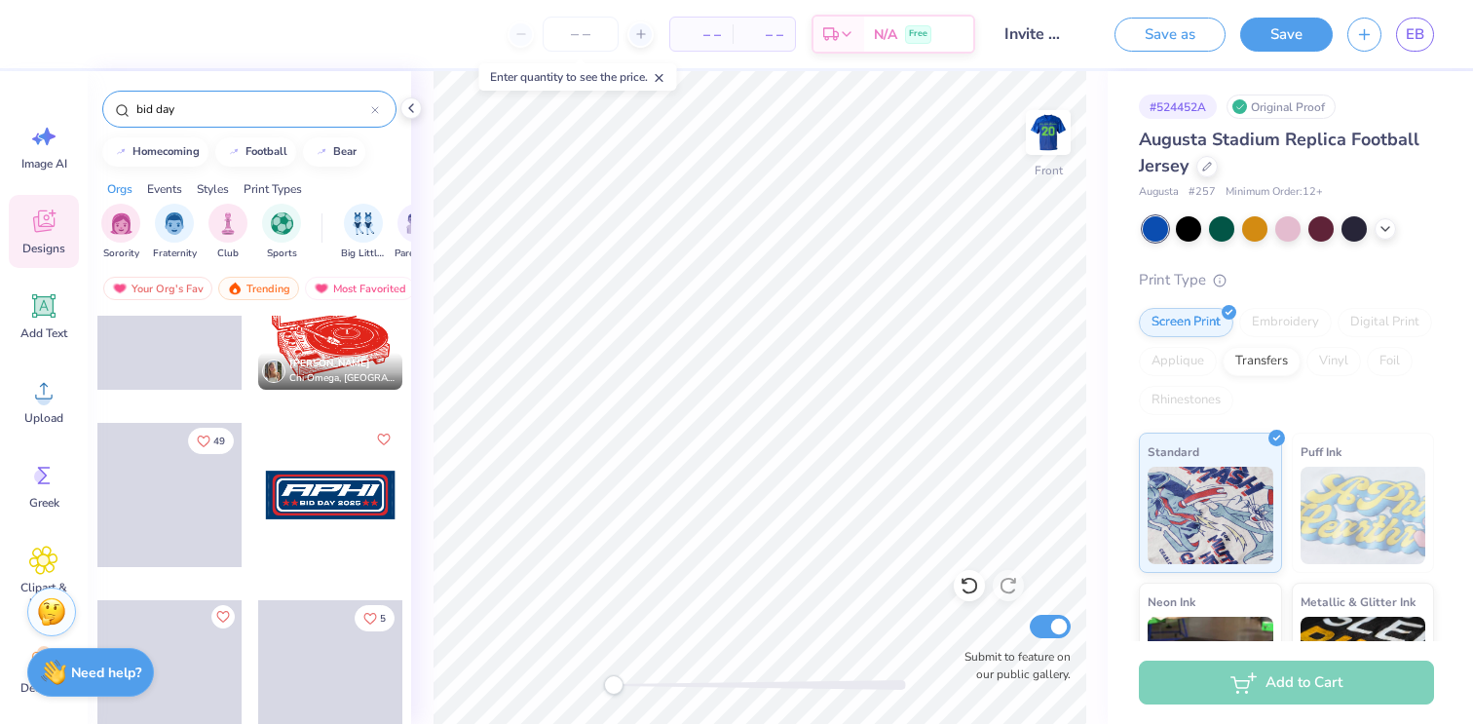
click at [374, 111] on icon at bounding box center [375, 110] width 8 height 8
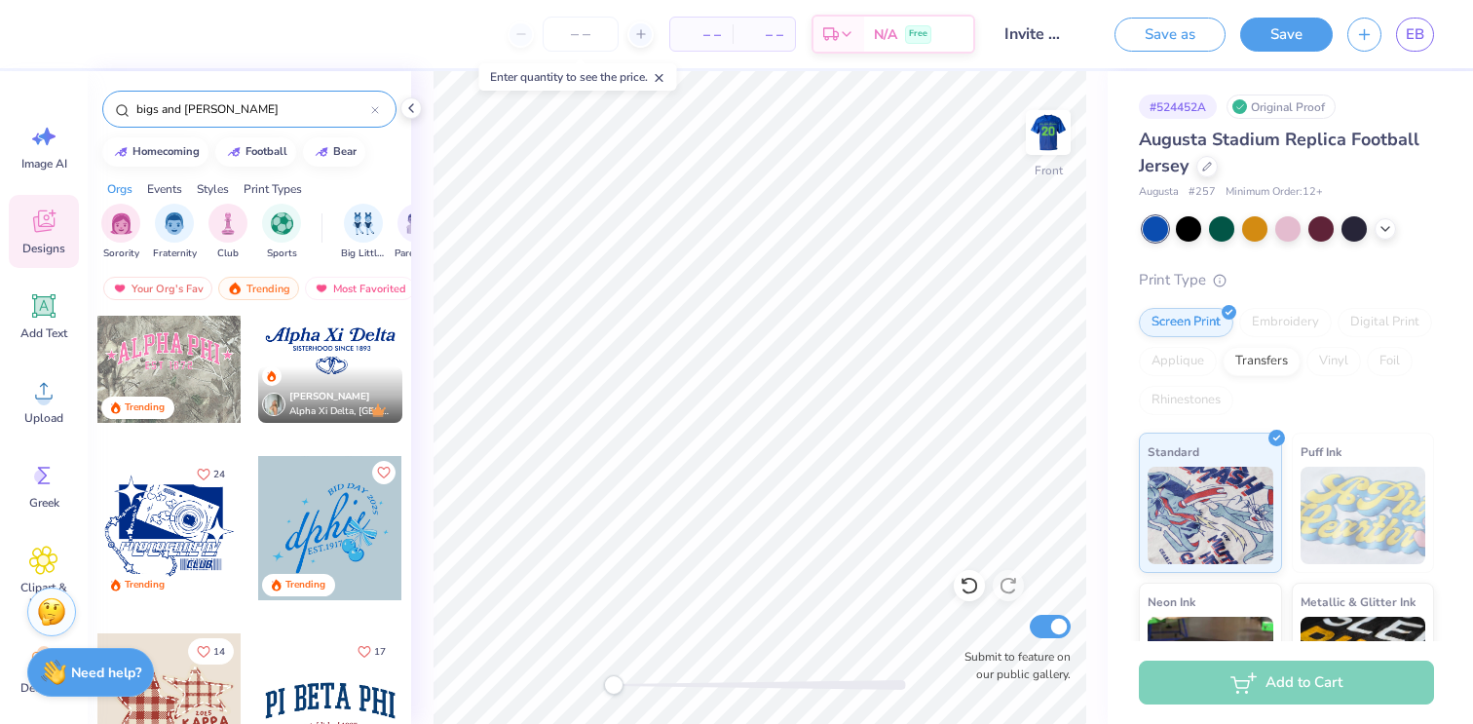
type input "bigs and [PERSON_NAME]"
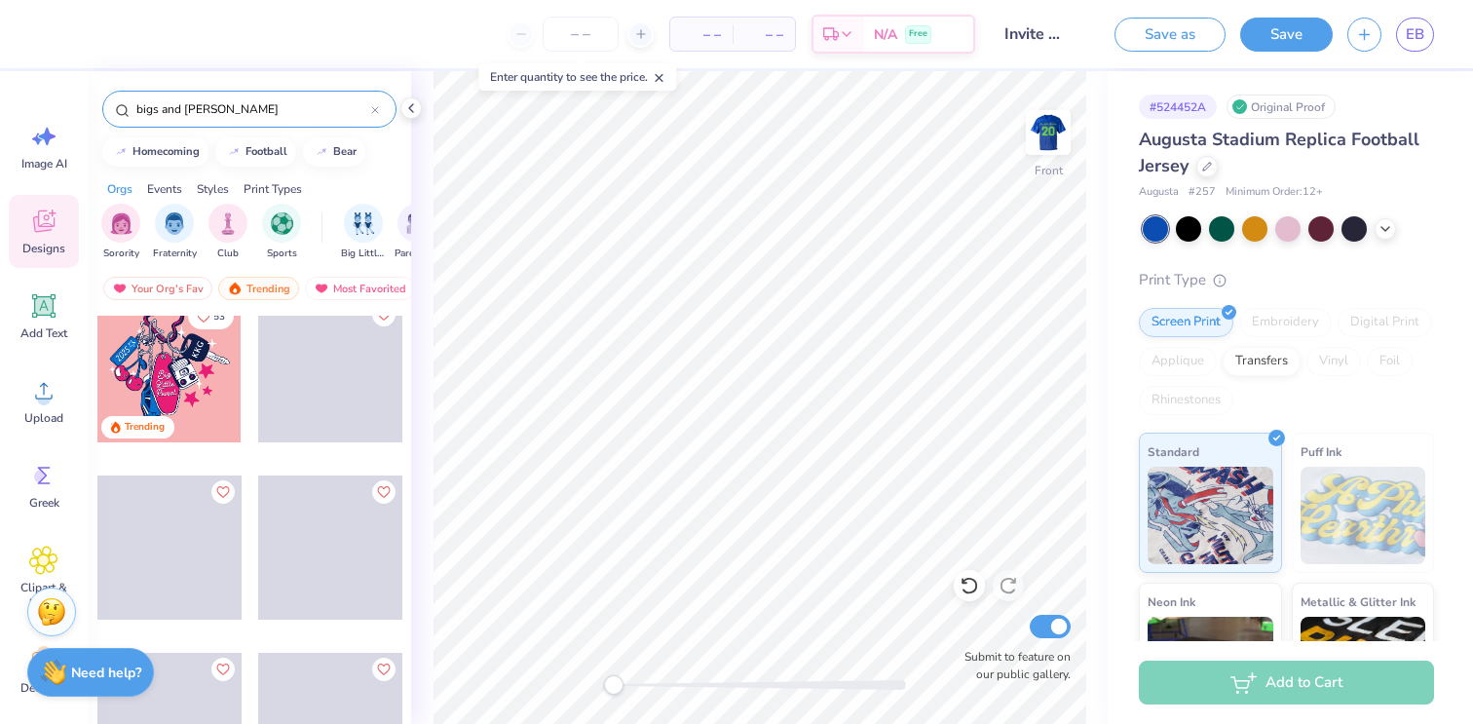
scroll to position [24, 0]
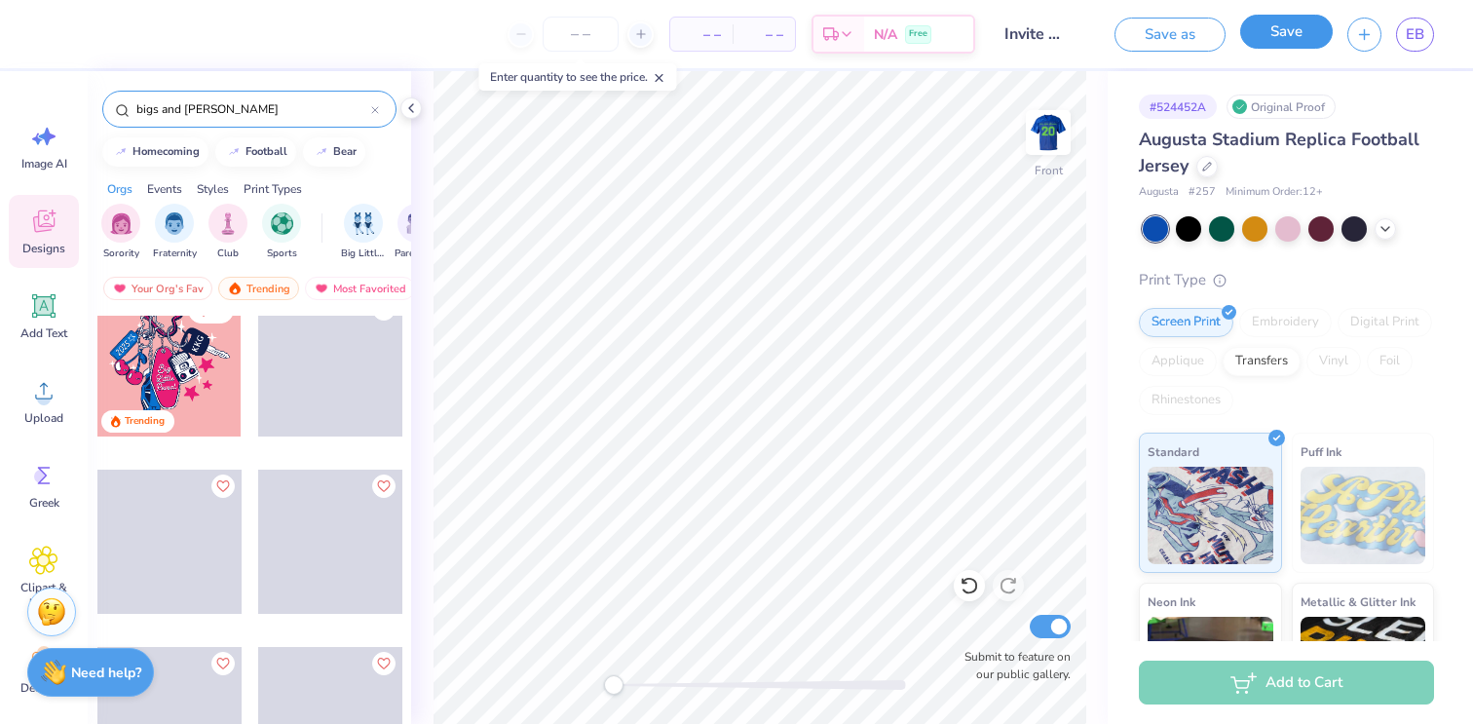
click at [1263, 34] on button "Save" at bounding box center [1286, 32] width 93 height 34
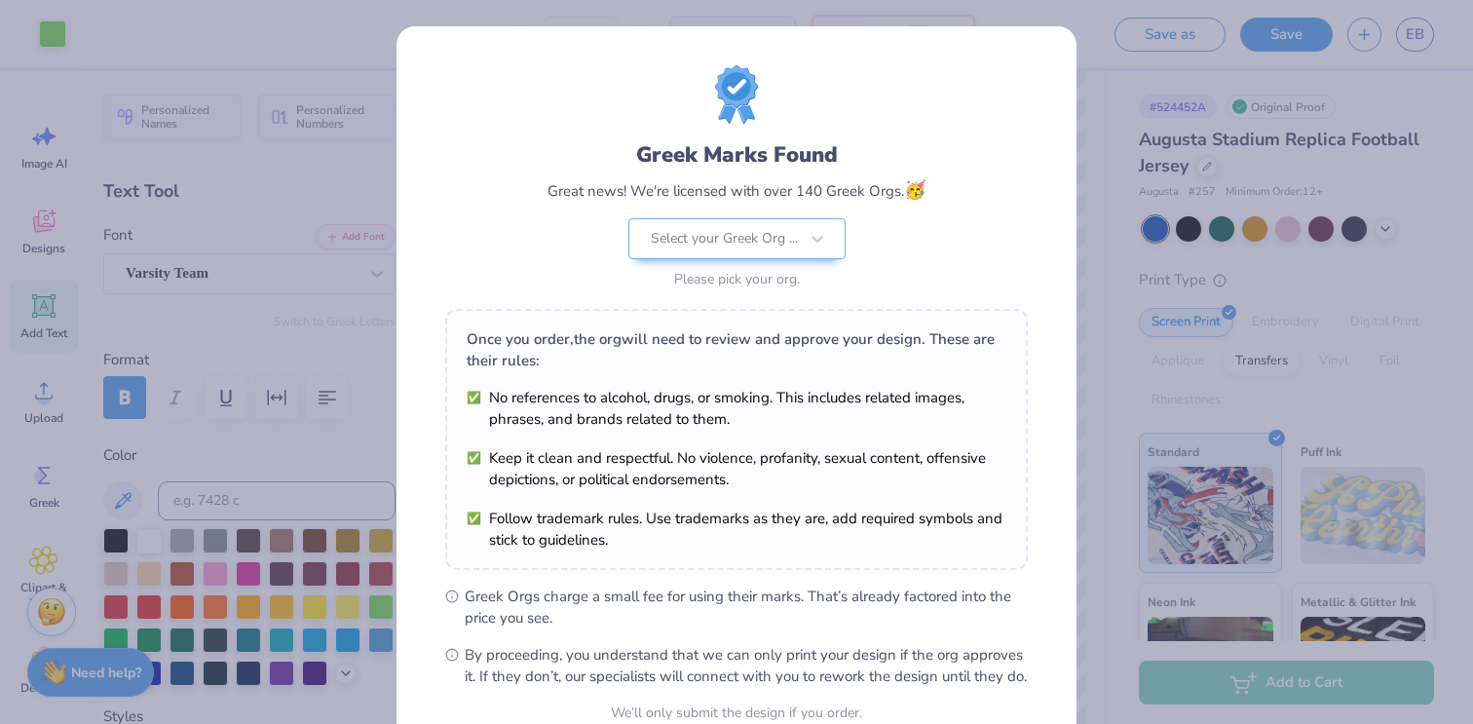
click at [1158, 157] on div "Greek Marks Found Great news! We're licensed with over 140 Greek Orgs. 🥳 Select…" at bounding box center [736, 362] width 1473 height 724
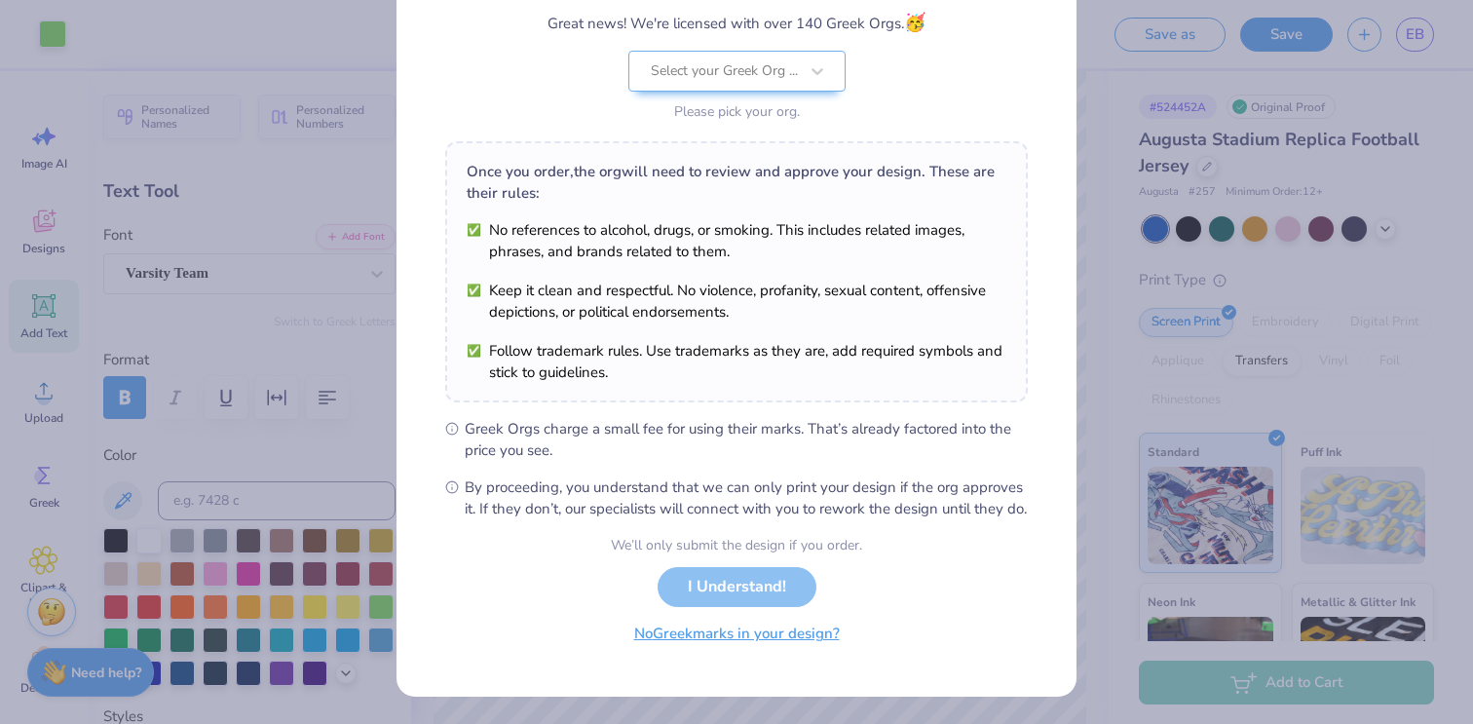
click at [704, 640] on button "No Greek marks in your design?" at bounding box center [736, 634] width 239 height 40
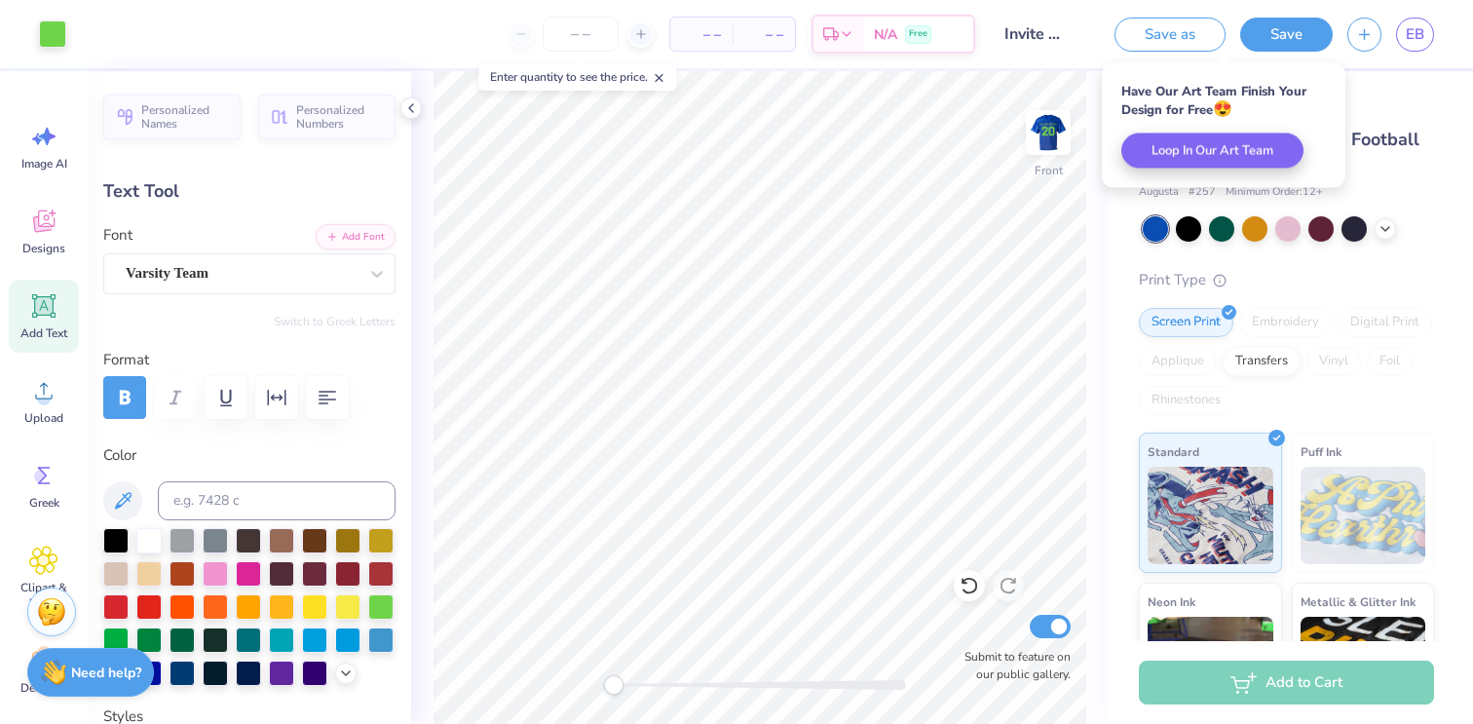
scroll to position [0, 0]
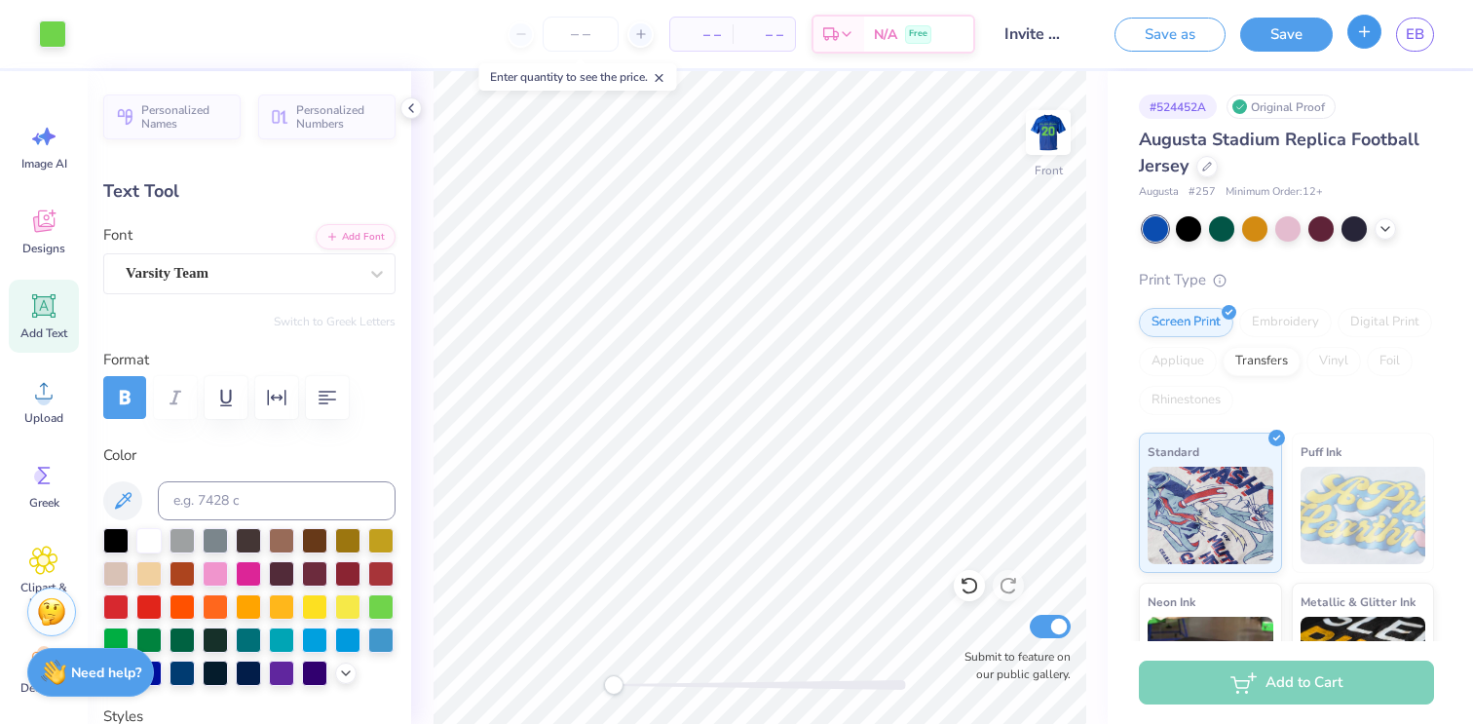
click at [1354, 41] on button "button" at bounding box center [1364, 32] width 34 height 34
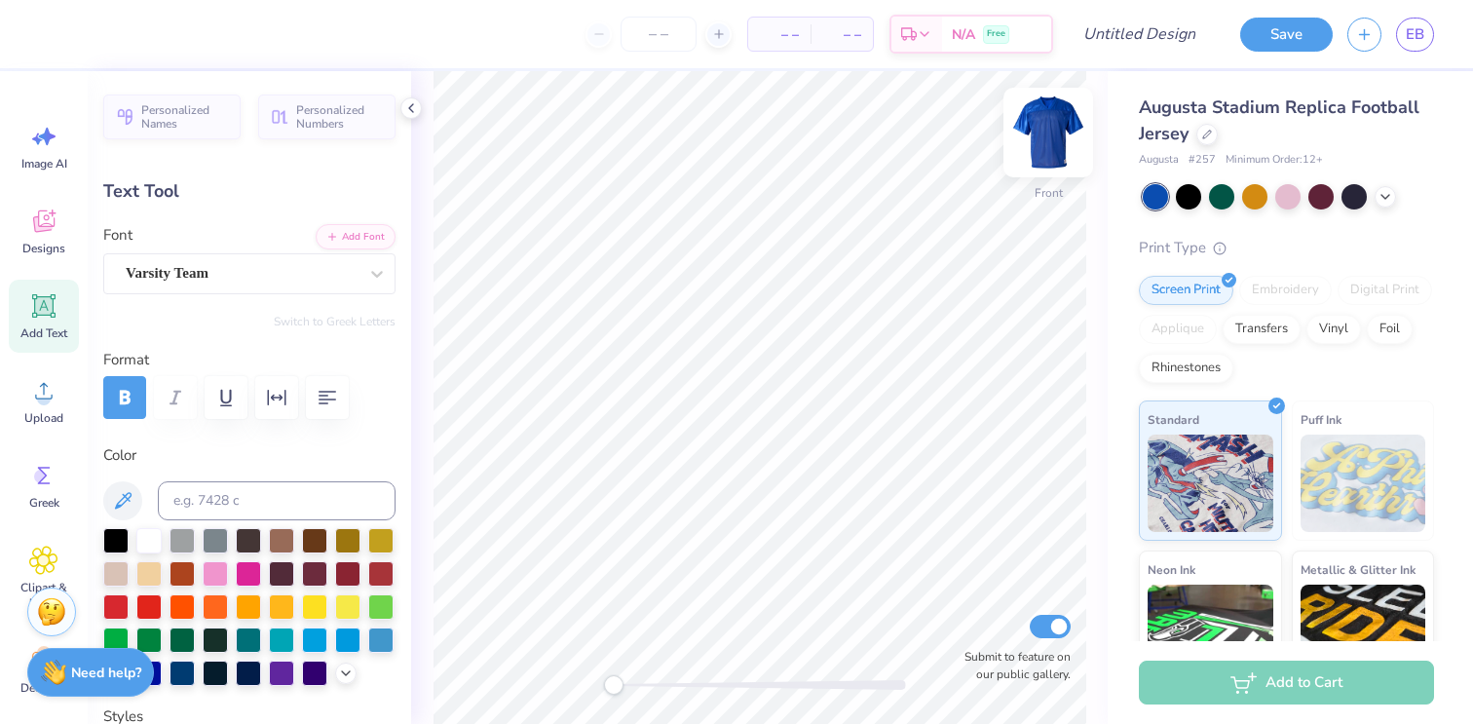
click at [1049, 131] on img at bounding box center [1048, 132] width 78 height 78
click at [1207, 139] on div at bounding box center [1206, 132] width 21 height 21
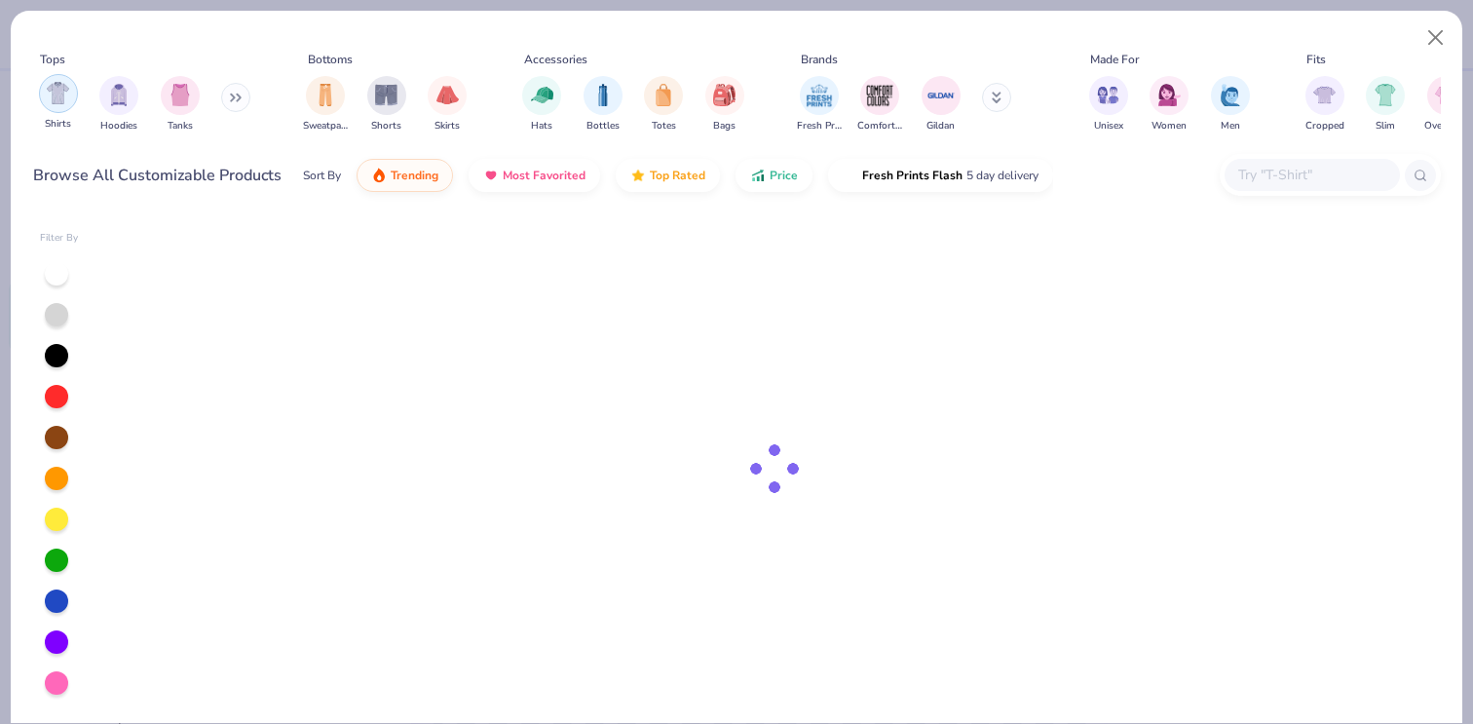
click at [62, 102] on img "filter for Shirts" at bounding box center [58, 93] width 22 height 22
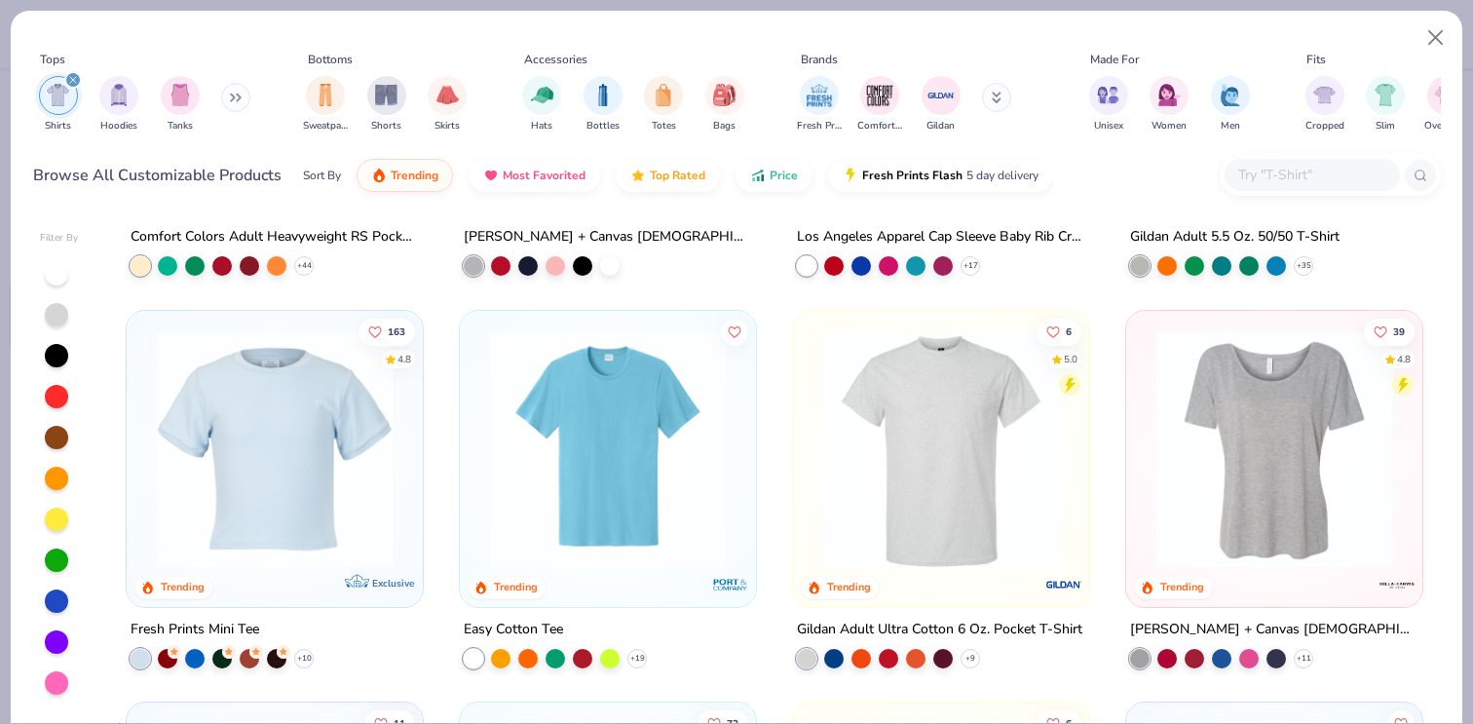
scroll to position [667, 0]
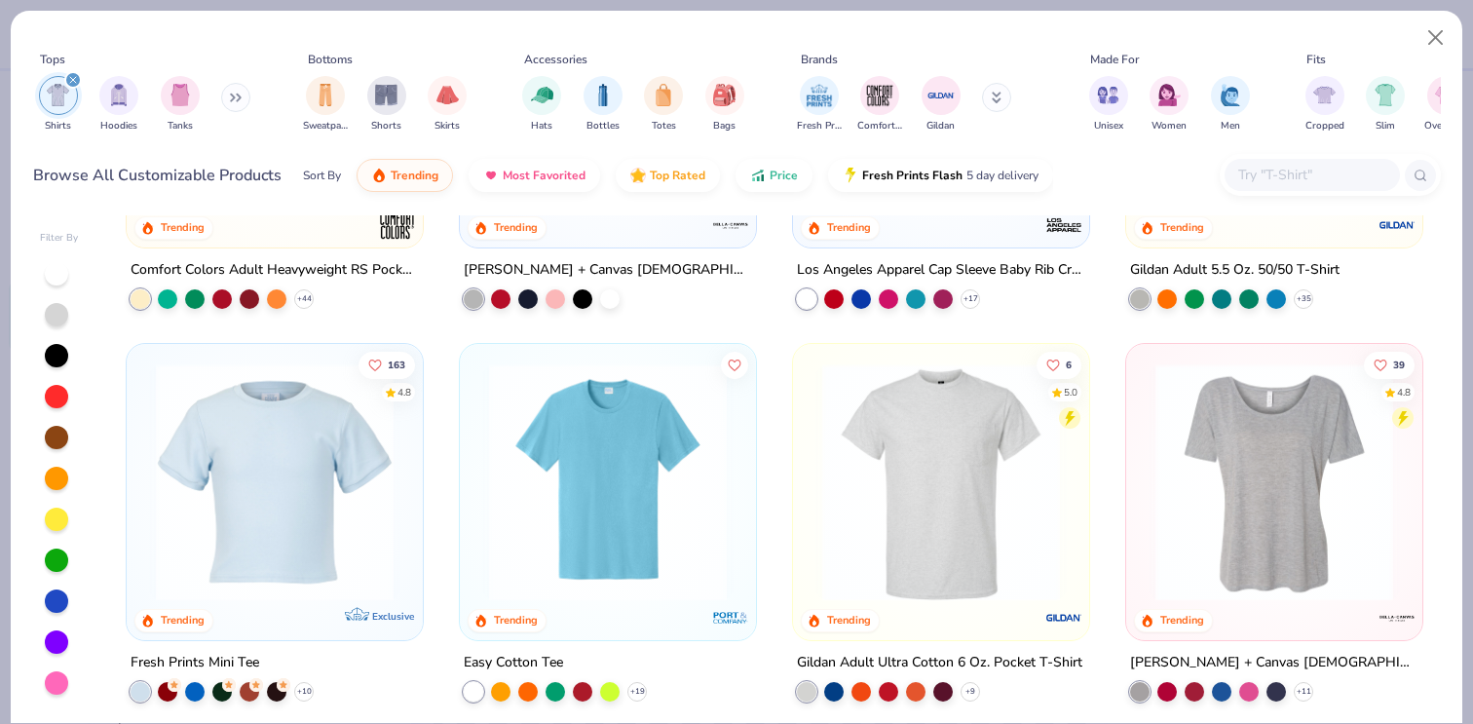
click at [903, 500] on img at bounding box center [940, 481] width 257 height 238
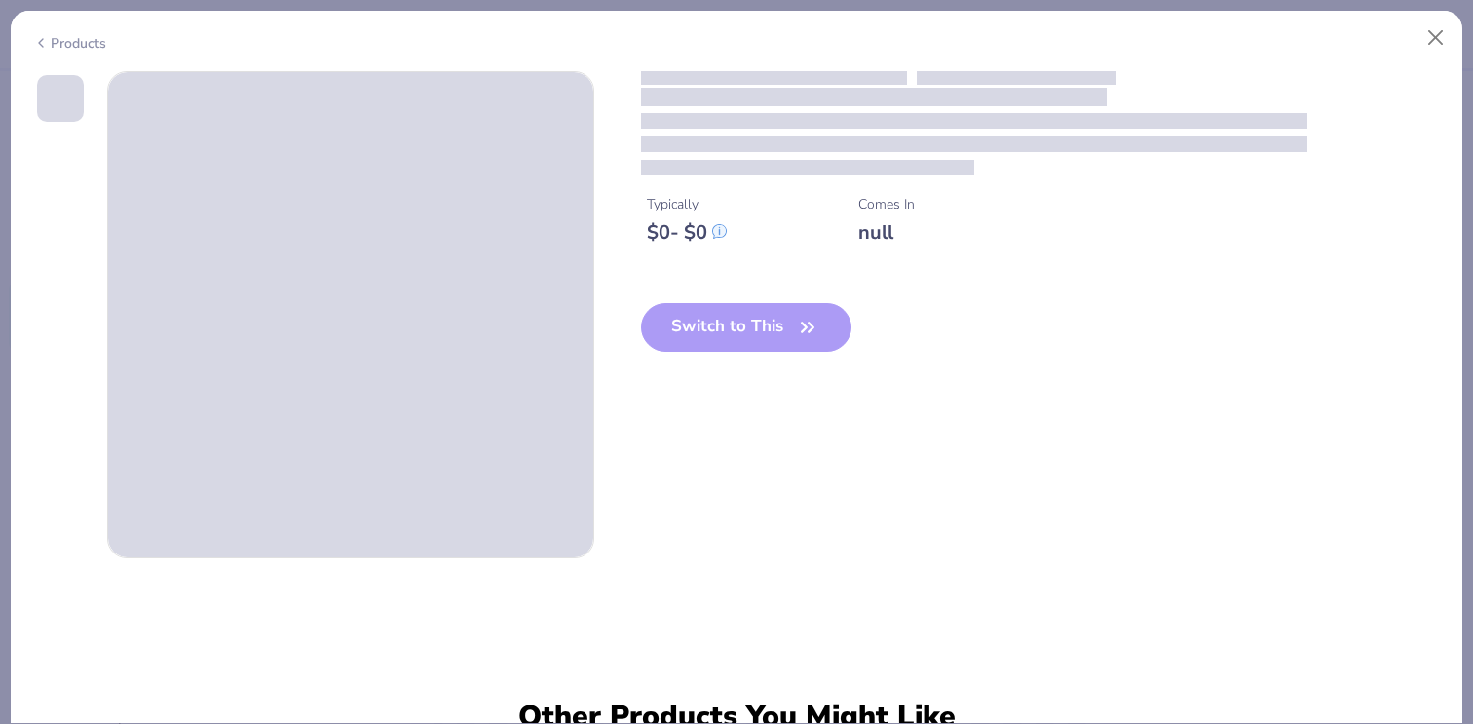
click at [43, 35] on icon at bounding box center [41, 42] width 16 height 23
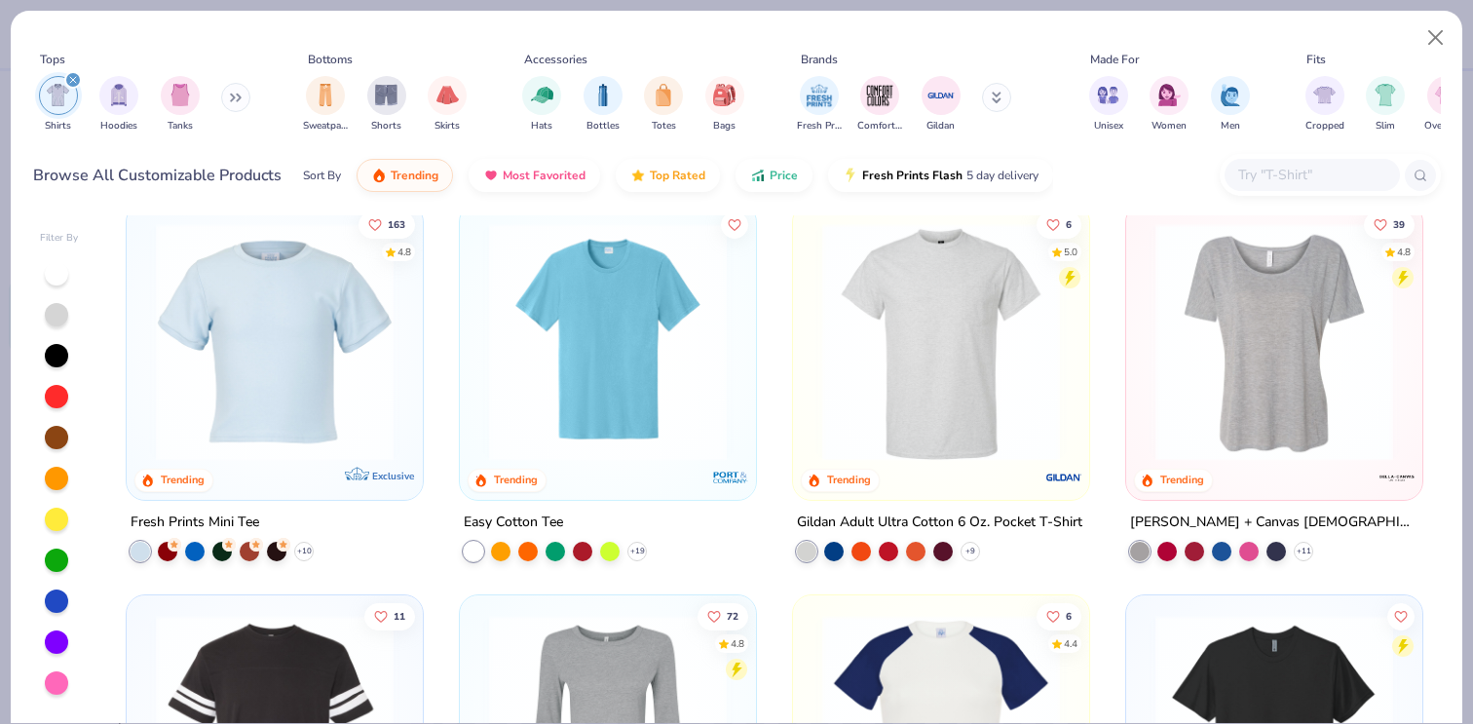
scroll to position [781, 0]
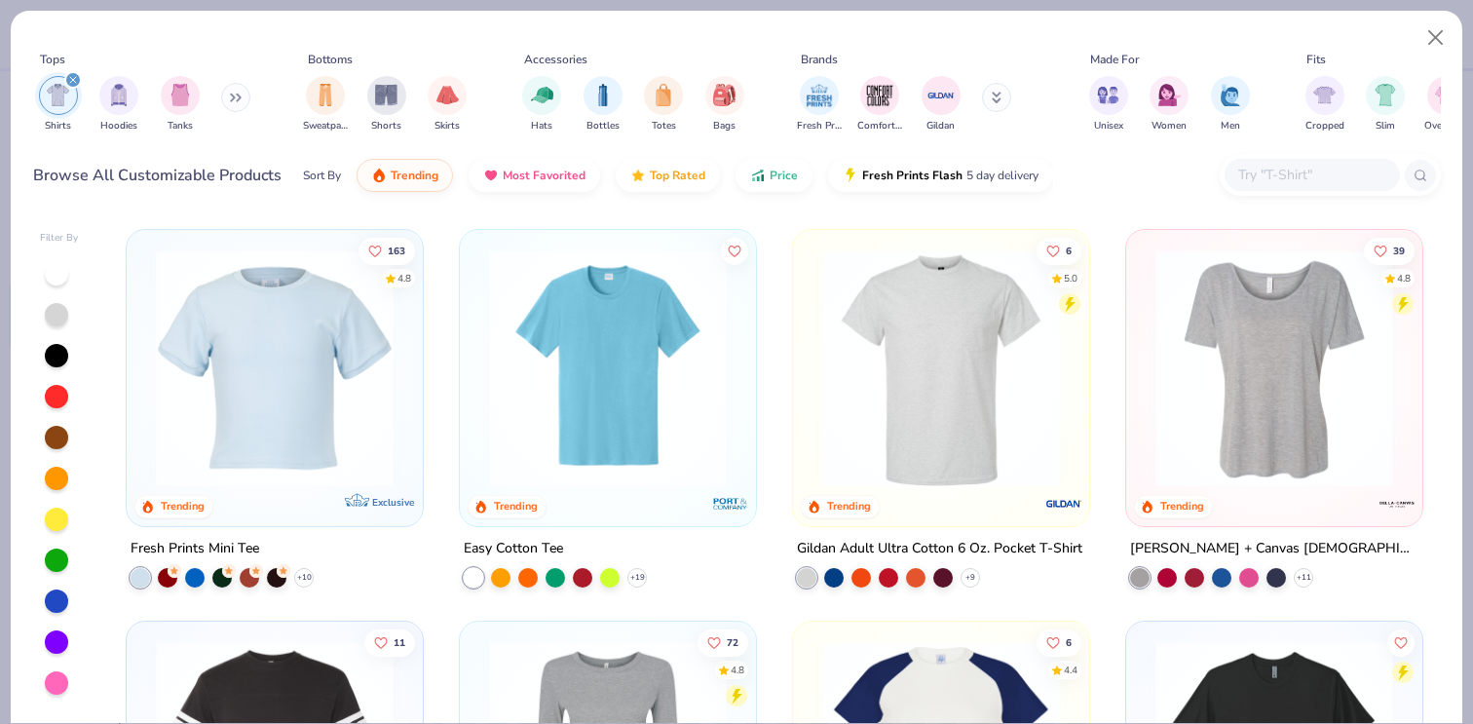
click at [1233, 412] on img at bounding box center [1273, 367] width 257 height 238
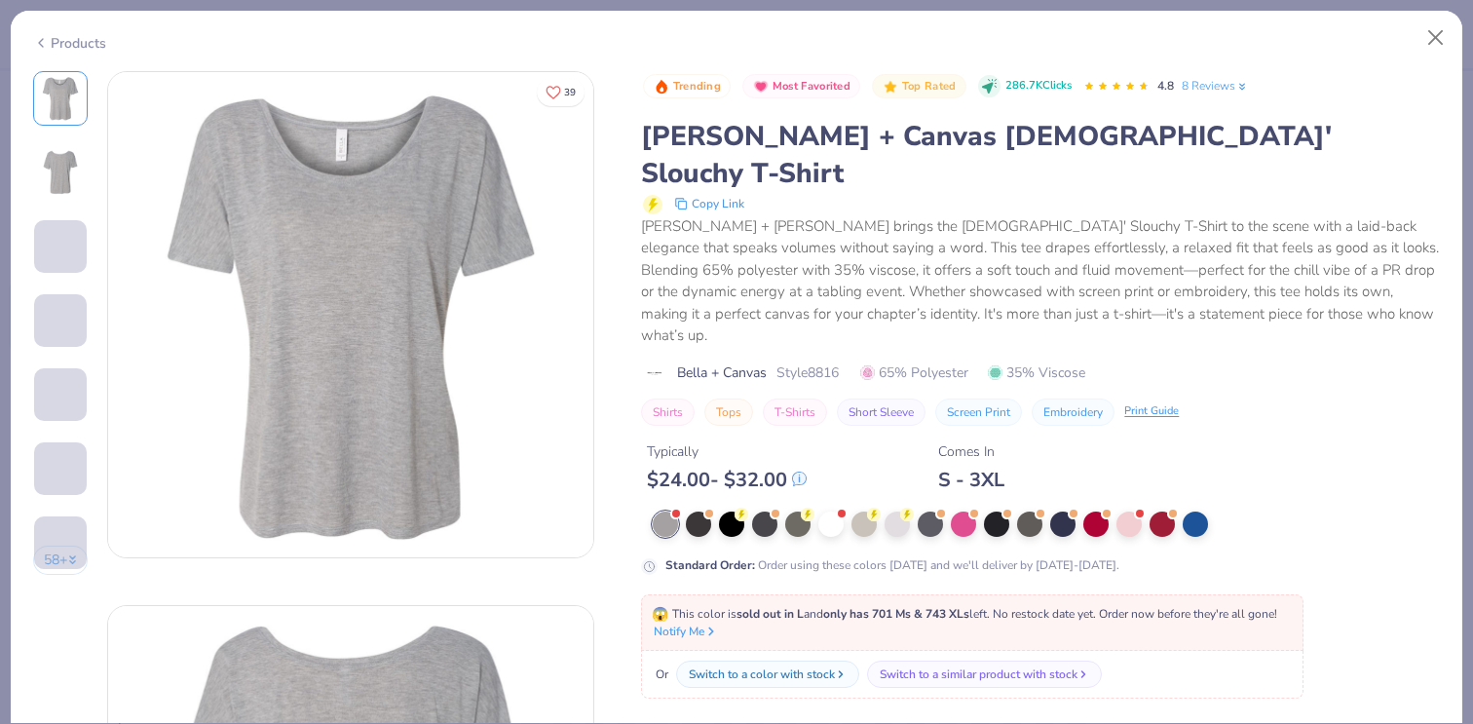
click at [37, 41] on icon at bounding box center [41, 42] width 16 height 23
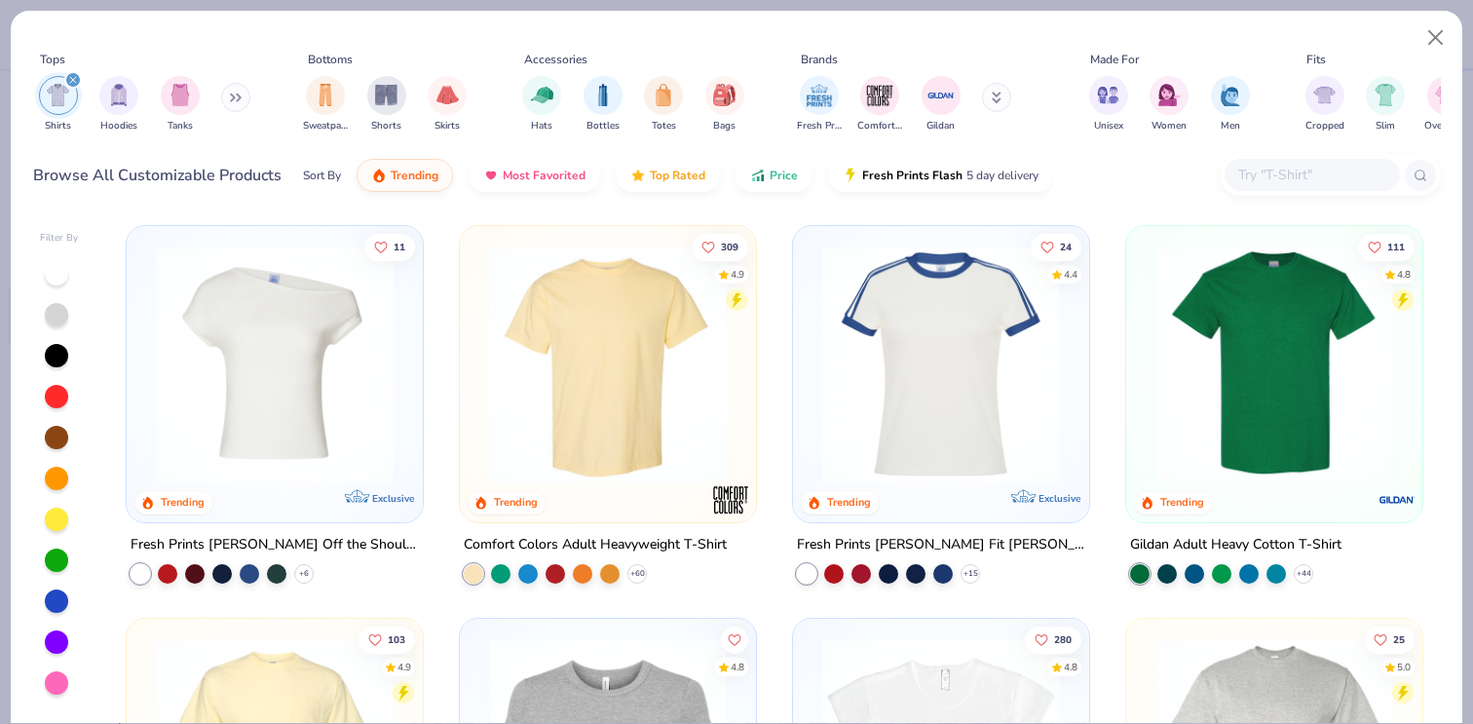
click at [639, 384] on img at bounding box center [607, 364] width 257 height 238
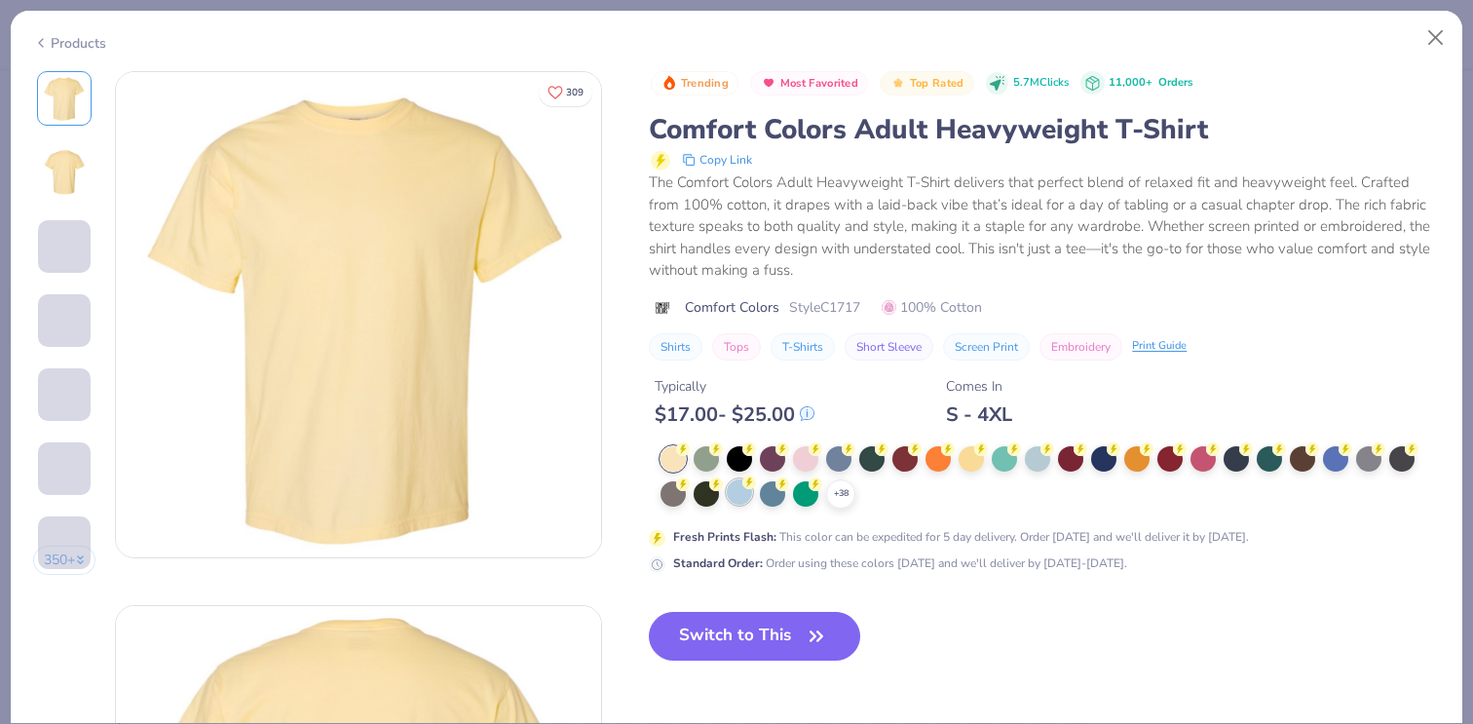
click at [738, 489] on div at bounding box center [739, 491] width 25 height 25
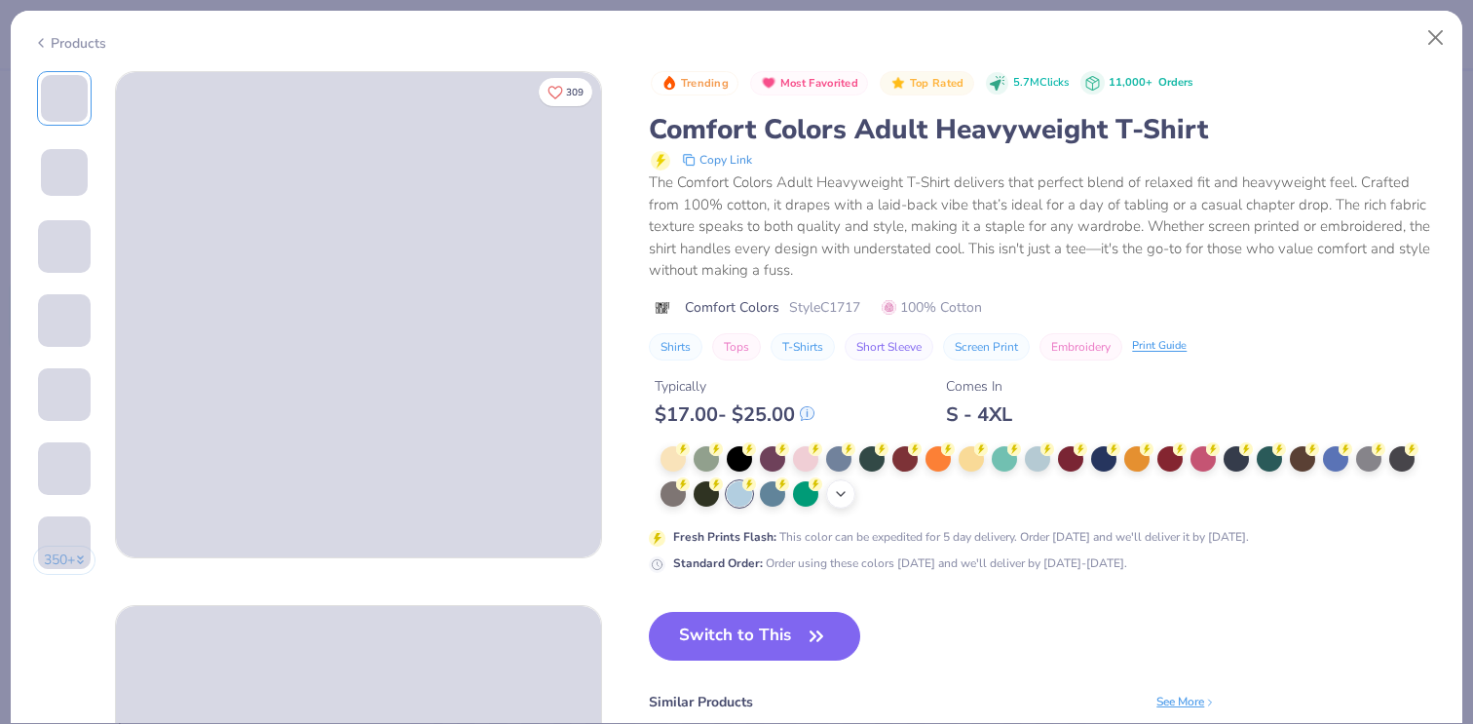
click at [834, 492] on icon at bounding box center [841, 494] width 16 height 16
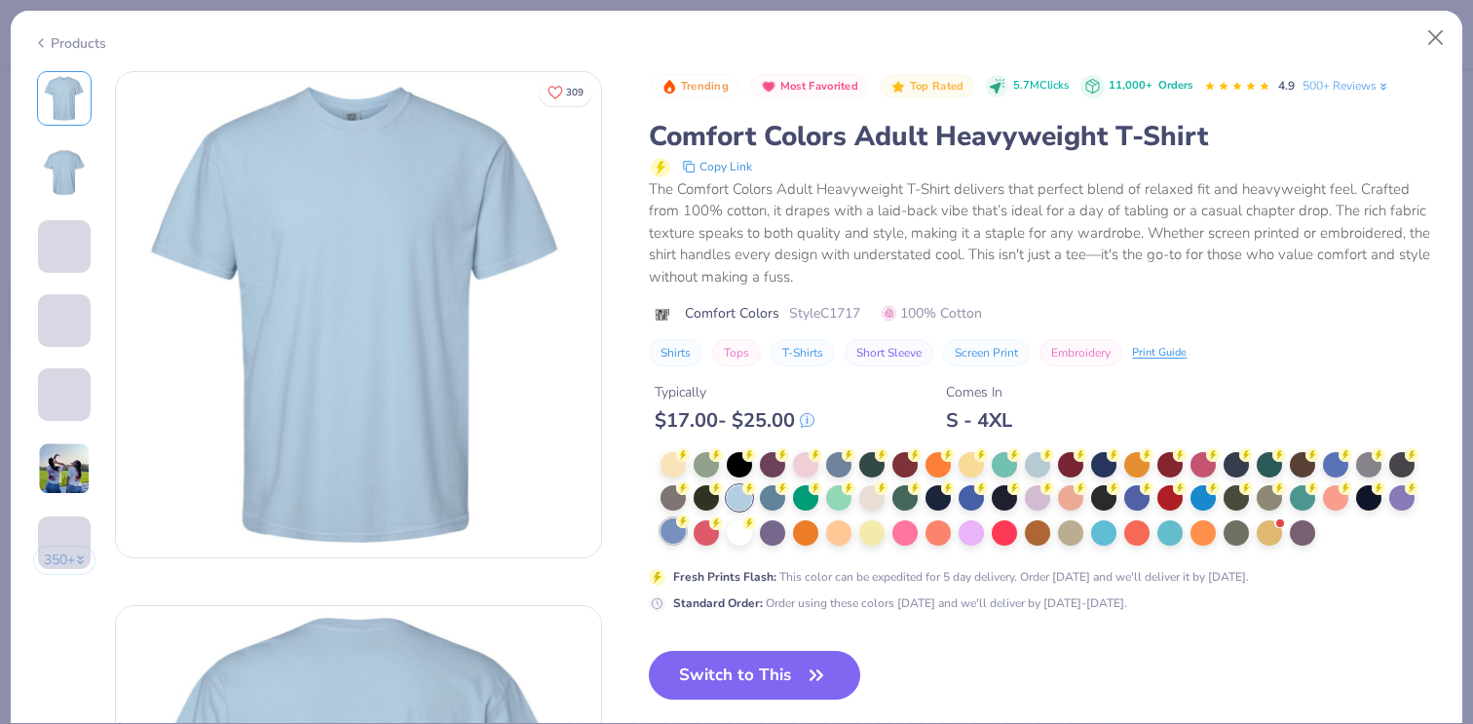
click at [677, 540] on div at bounding box center [672, 530] width 25 height 25
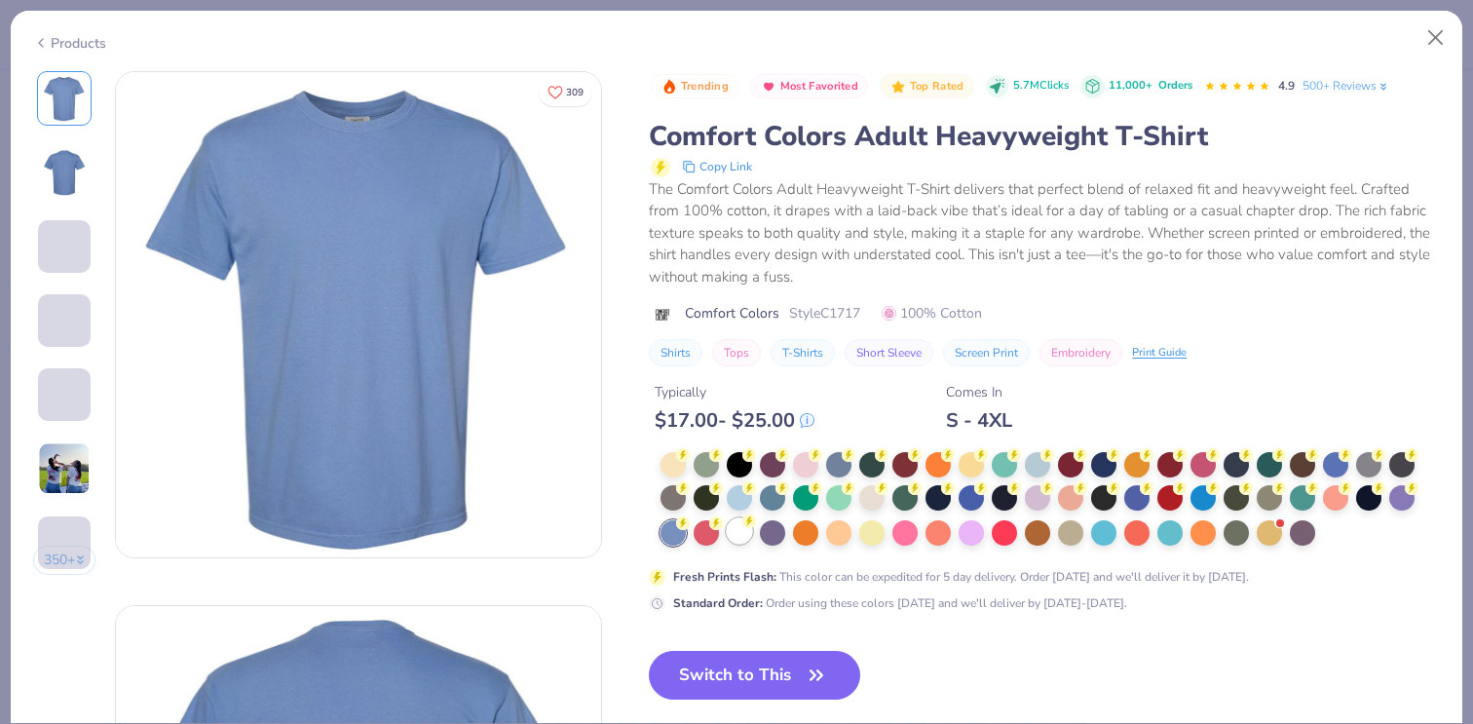
click at [741, 536] on div at bounding box center [739, 530] width 25 height 25
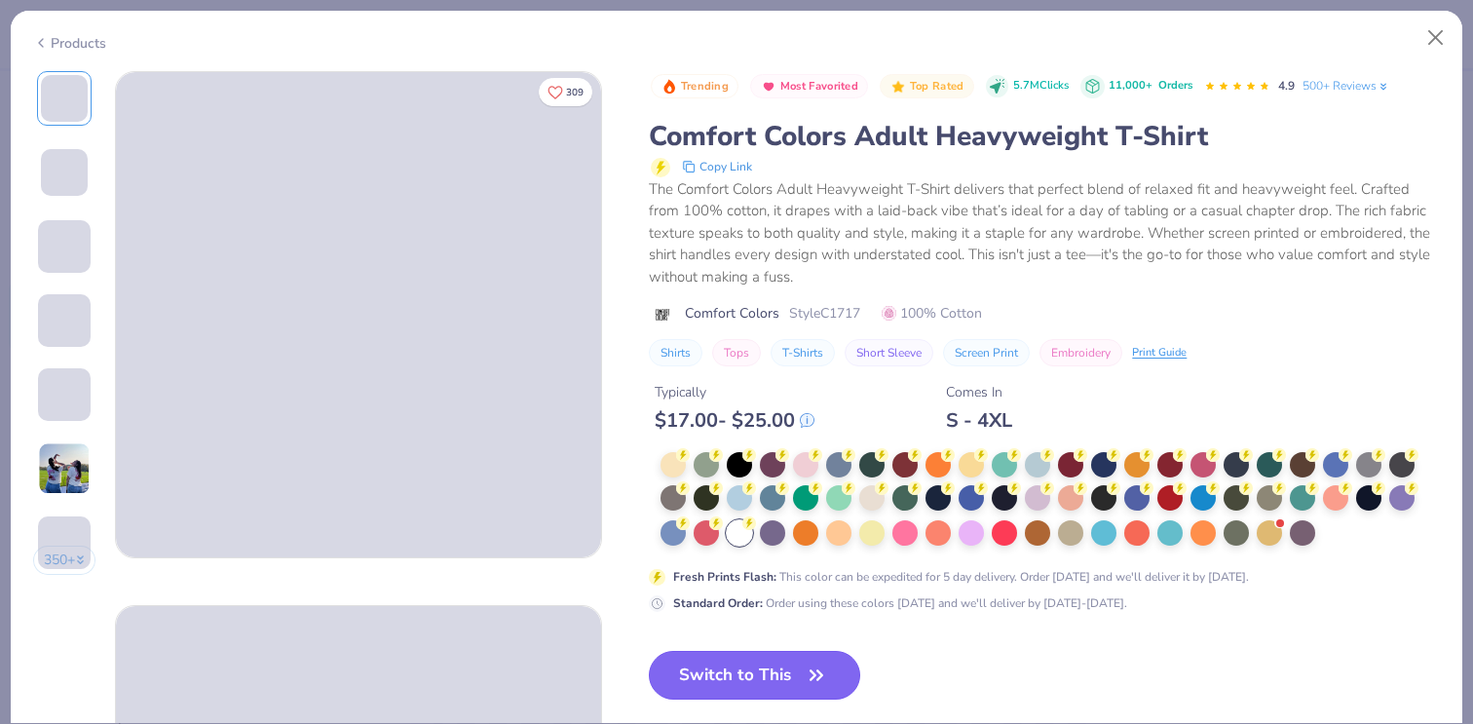
click at [812, 679] on icon "button" at bounding box center [816, 674] width 27 height 27
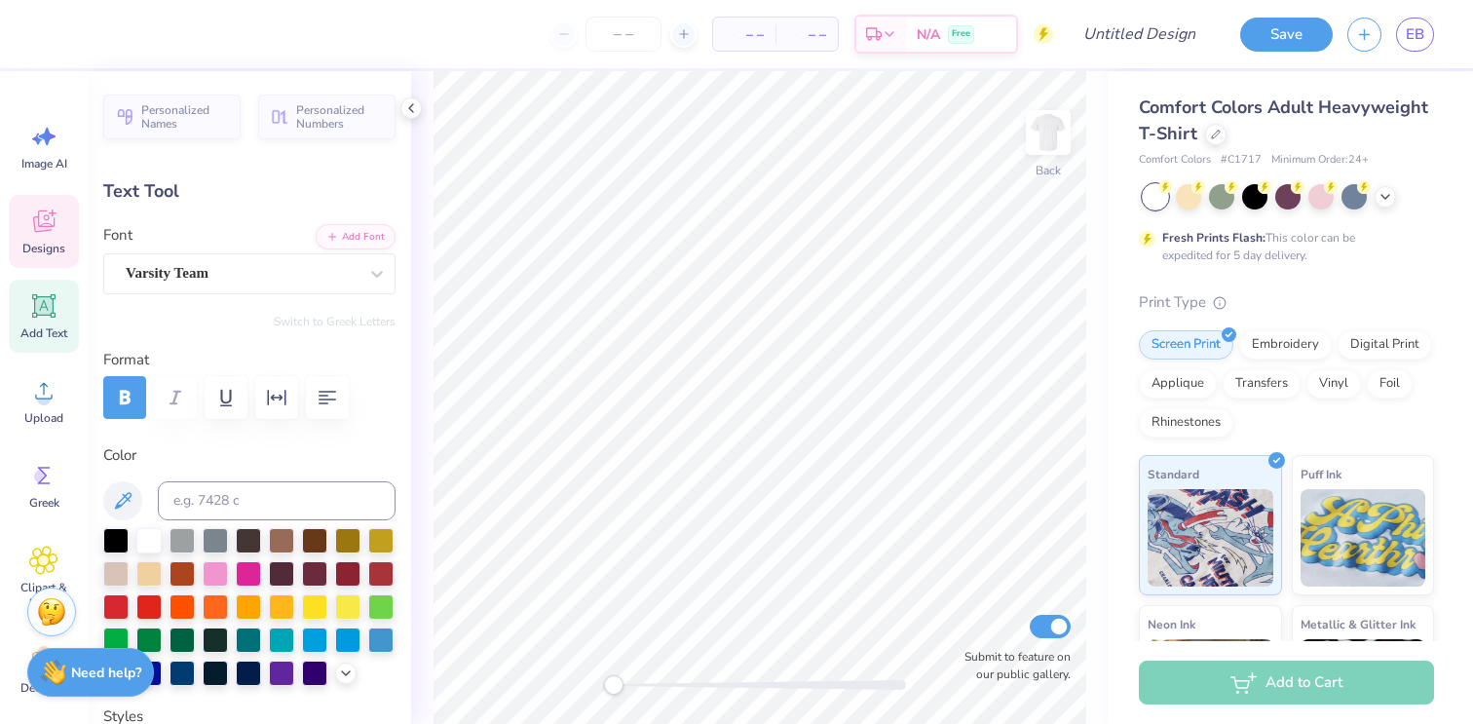
click at [53, 220] on icon at bounding box center [43, 220] width 29 height 29
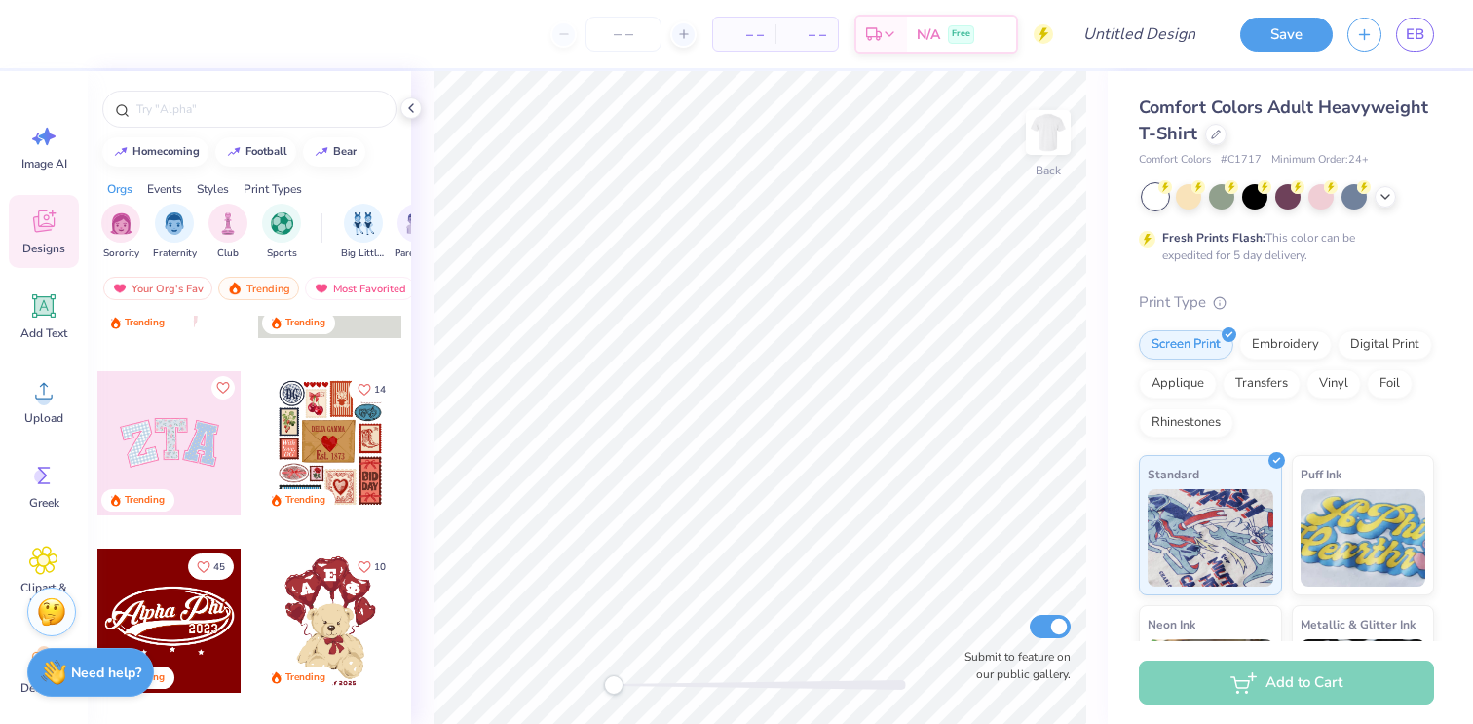
scroll to position [64, 0]
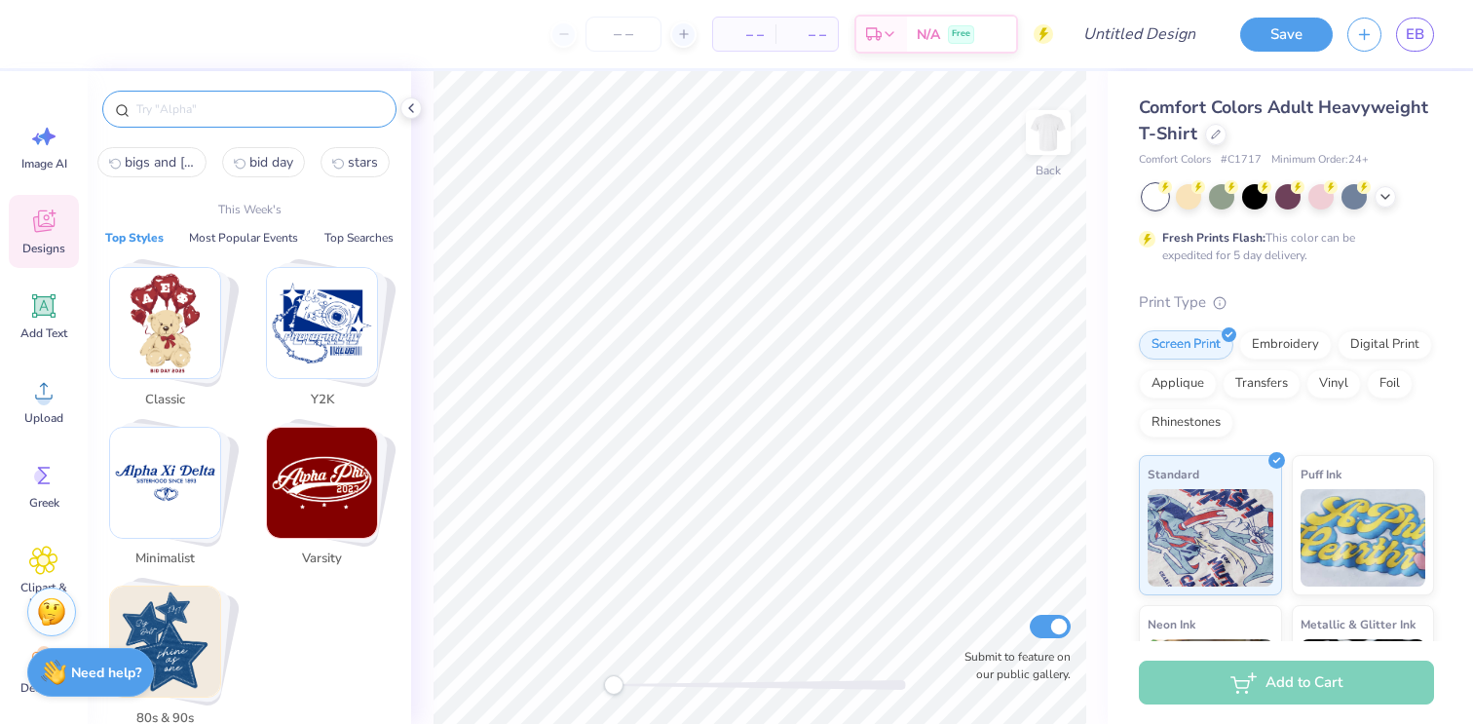
click at [168, 109] on input "text" at bounding box center [258, 108] width 249 height 19
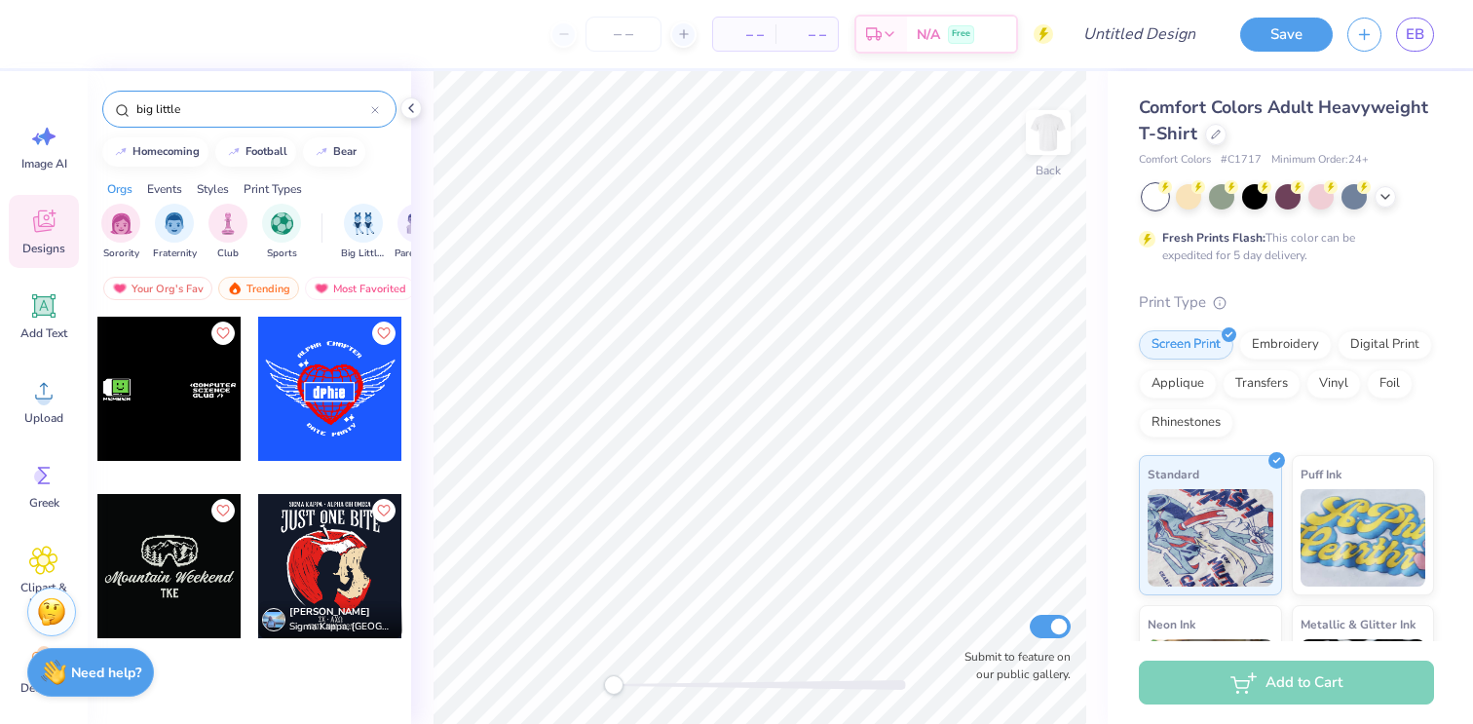
type input "big little"
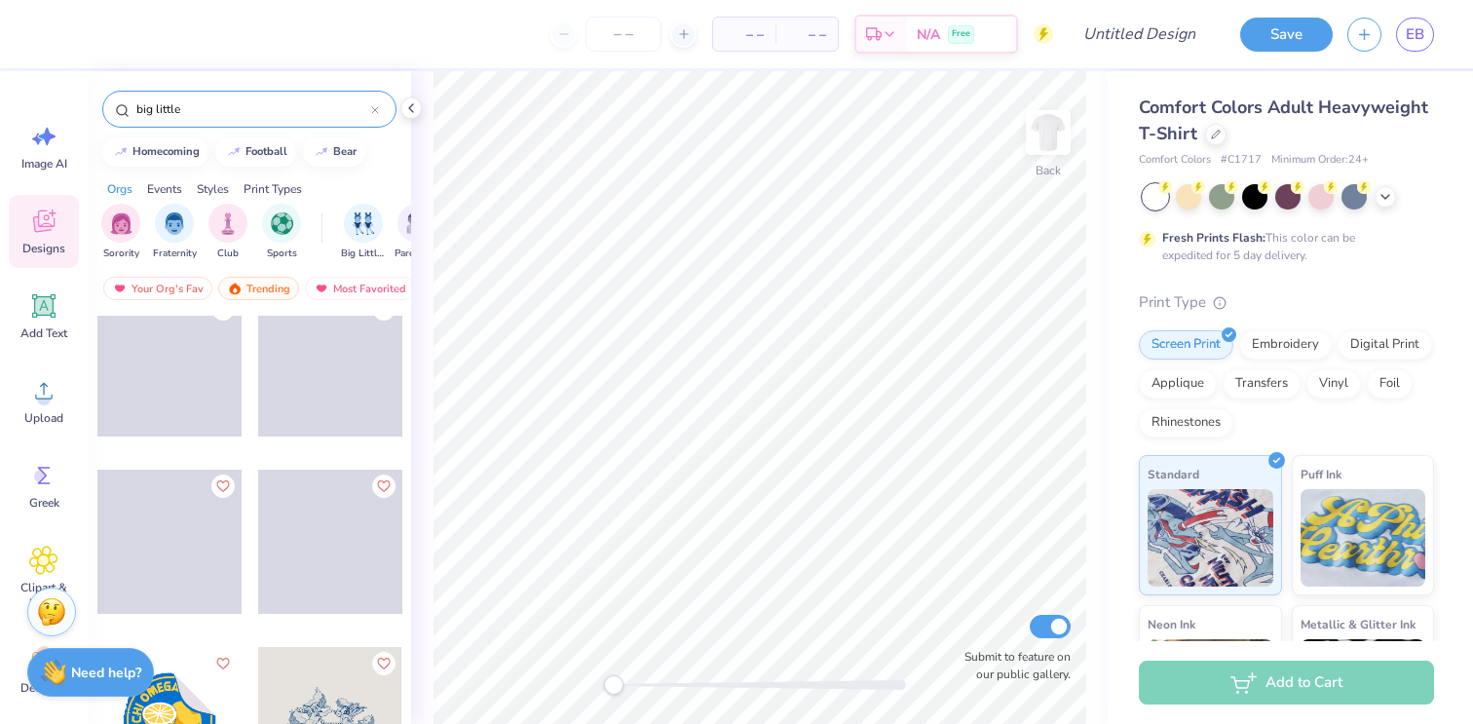
scroll to position [3039, 0]
